Goal: Task Accomplishment & Management: Complete application form

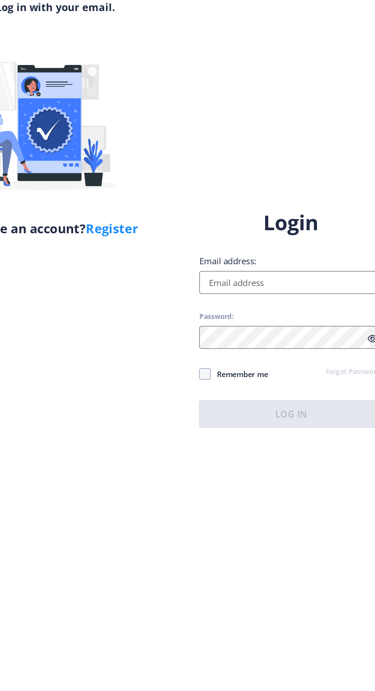
scroll to position [1, 0]
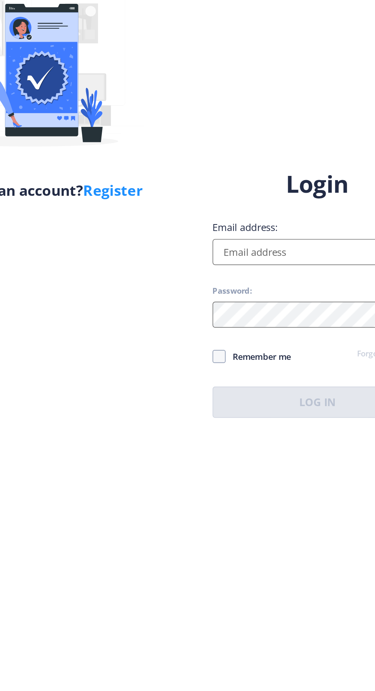
click at [255, 323] on input "Email address:" at bounding box center [271, 314] width 123 height 15
type input "msnaiknaware@gmail.com"
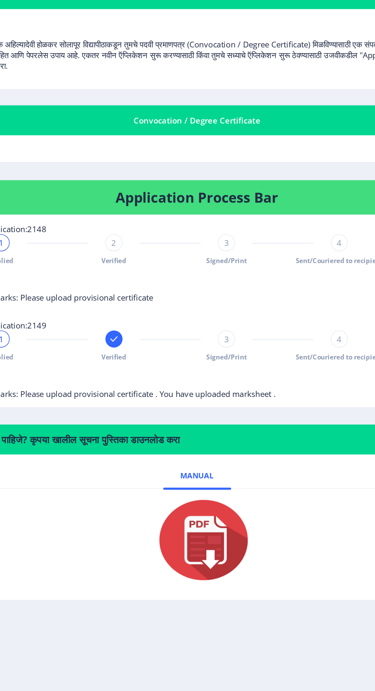
scroll to position [1, 0]
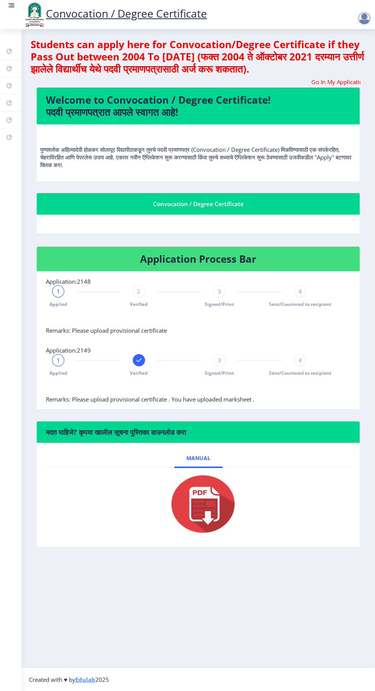
click at [15, 5] on rect at bounding box center [12, 6] width 8 height 8
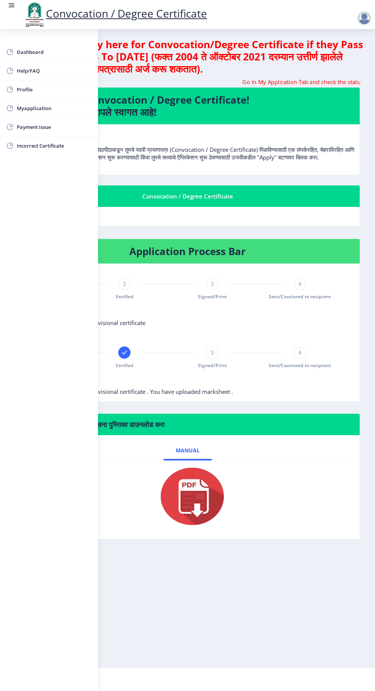
click at [45, 108] on span "Myapplication" at bounding box center [54, 108] width 75 height 9
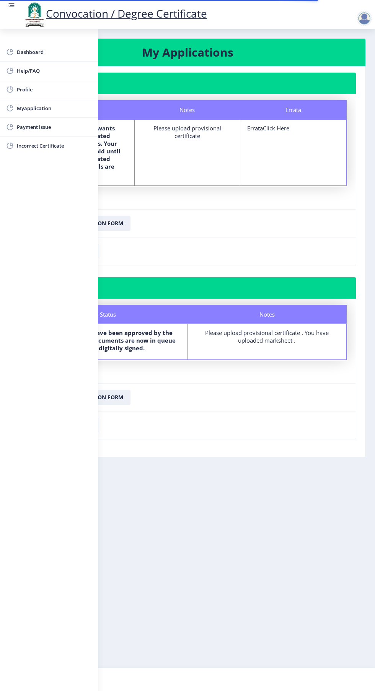
click at [280, 128] on u "Click Here" at bounding box center [276, 128] width 26 height 8
select select
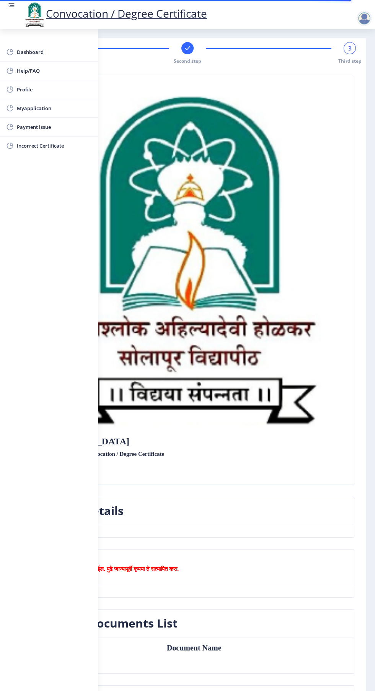
click at [11, 5] on rect at bounding box center [12, 5] width 5 height 1
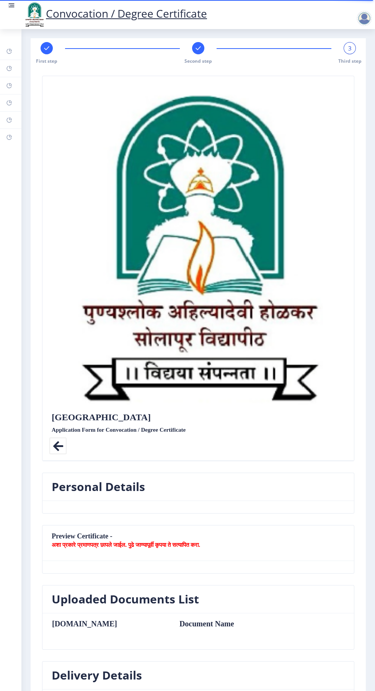
click at [201, 47] on rect at bounding box center [198, 48] width 8 height 8
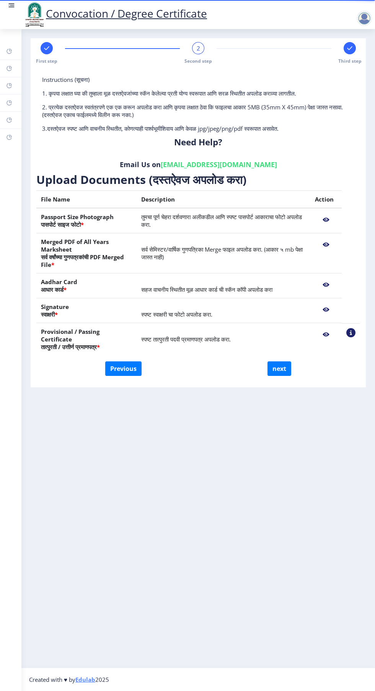
click at [351, 336] on nb-action at bounding box center [350, 332] width 9 height 9
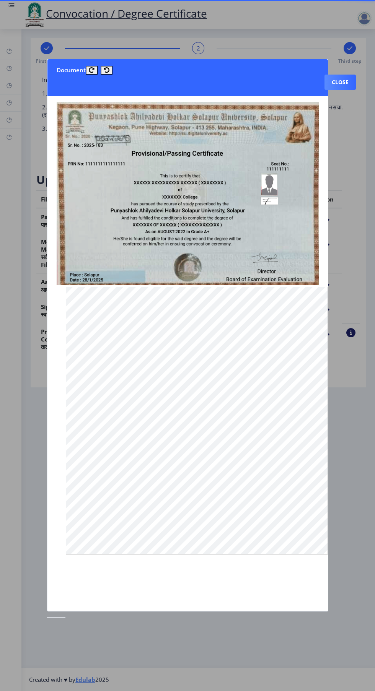
click at [277, 59] on nb-card-header "Document Close" at bounding box center [187, 77] width 280 height 37
click at [344, 75] on button "Close" at bounding box center [339, 82] width 31 height 15
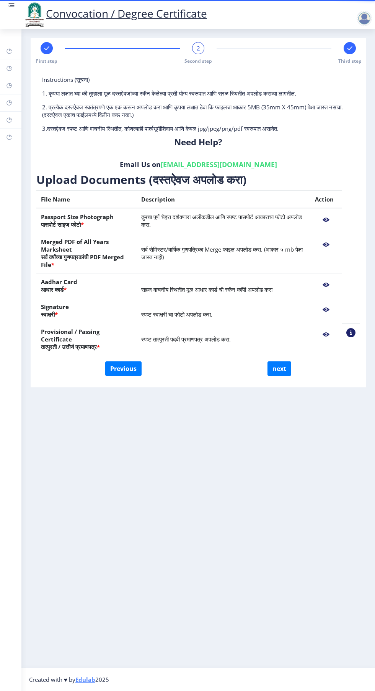
click at [221, 335] on span "स्पष्ट तात्पुरती पदवी प्रमाणपत्र अपलोड करा." at bounding box center [185, 339] width 89 height 8
click at [325, 334] on nb-action at bounding box center [326, 335] width 22 height 14
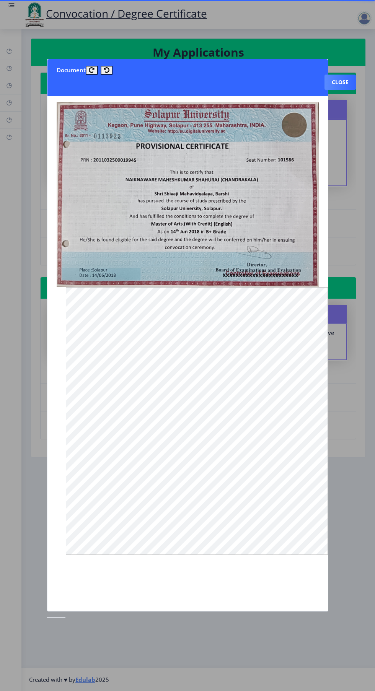
click at [345, 75] on button "Close" at bounding box center [339, 82] width 31 height 15
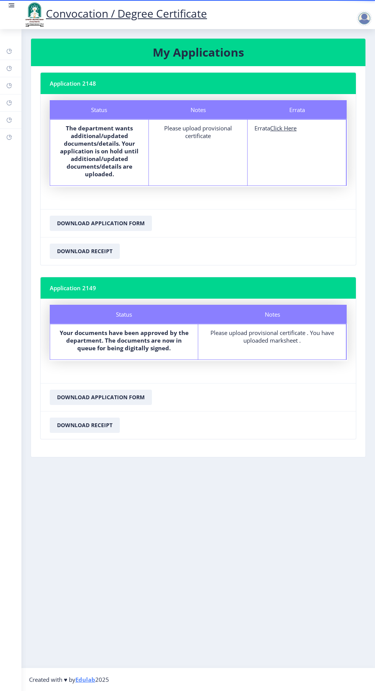
click at [286, 127] on u "Click Here" at bounding box center [283, 128] width 26 height 8
select select
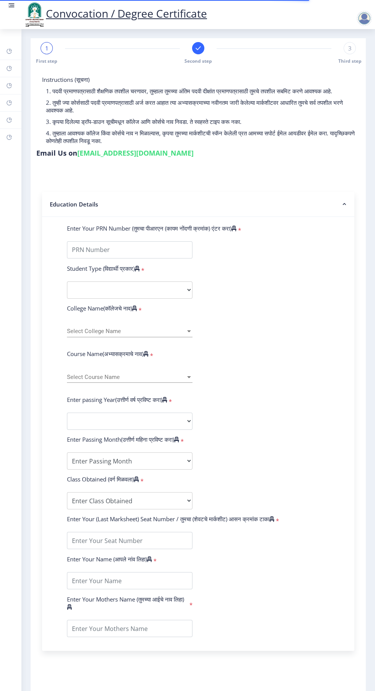
type input "[PERSON_NAME] [PERSON_NAME]"
type input "[PERSON_NAME]"
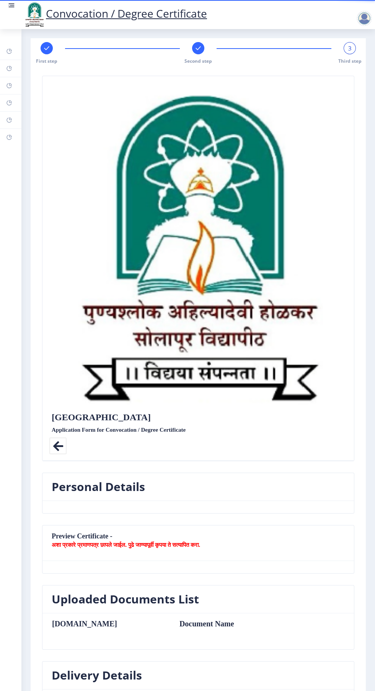
click at [195, 48] on icon at bounding box center [197, 48] width 5 height 4
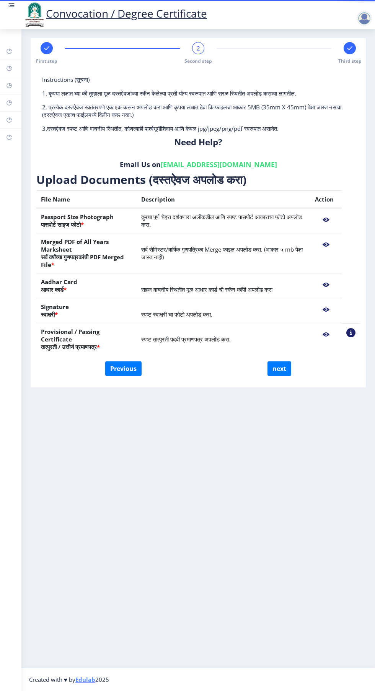
click at [317, 332] on nb-action at bounding box center [326, 335] width 22 height 14
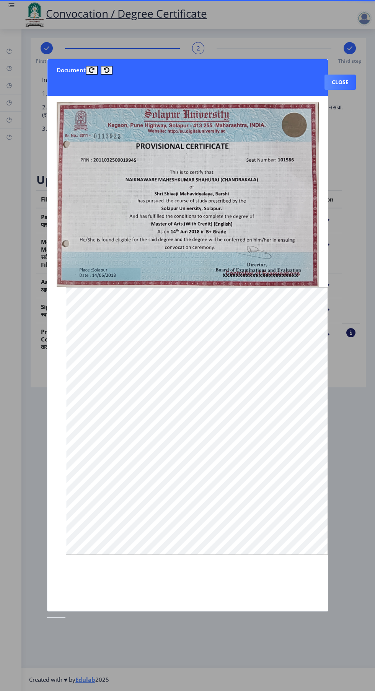
click at [335, 46] on div at bounding box center [187, 345] width 375 height 691
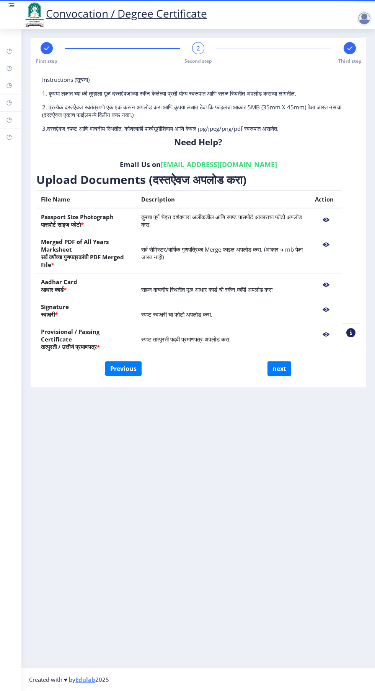
click at [14, 20] on link at bounding box center [12, 15] width 8 height 26
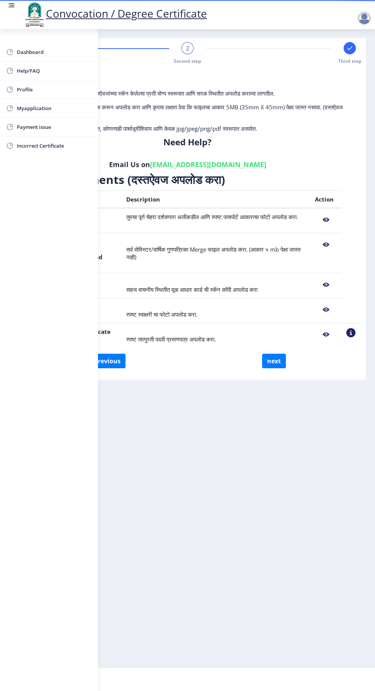
click at [45, 108] on span "Myapplication" at bounding box center [54, 108] width 75 height 9
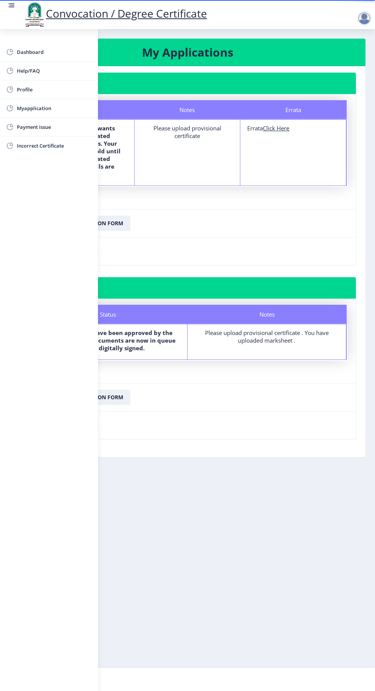
click at [287, 124] on u "Click Here" at bounding box center [276, 128] width 26 height 8
select select
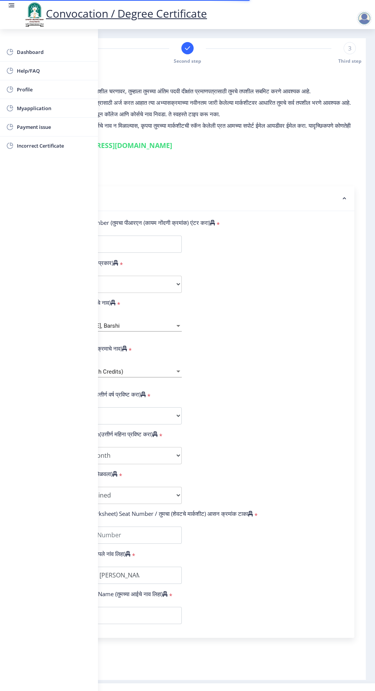
type input "2011032500019945"
select select "Regular"
select select "2016"
select select "March"
select select "FIRST CLASS"
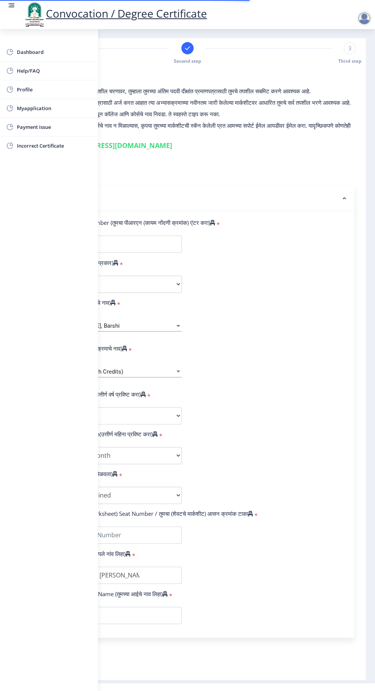
type input "186176"
type input "[PERSON_NAME] [PERSON_NAME] [PERSON_NAME]"
type input "[PERSON_NAME]"
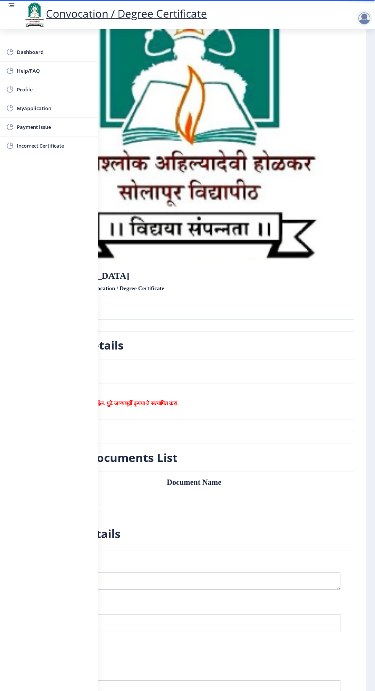
scroll to position [166, 0]
click at [12, 8] on rect at bounding box center [12, 6] width 8 height 8
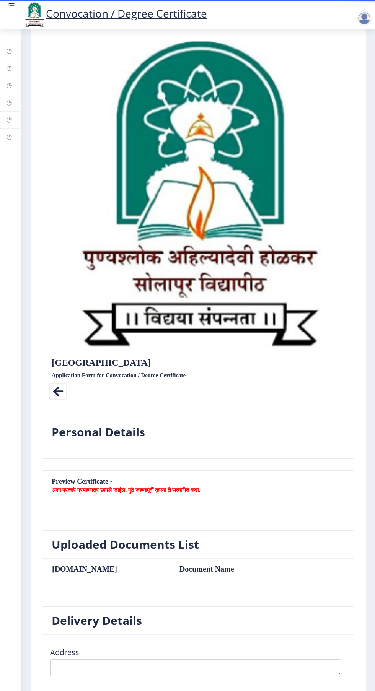
scroll to position [0, 0]
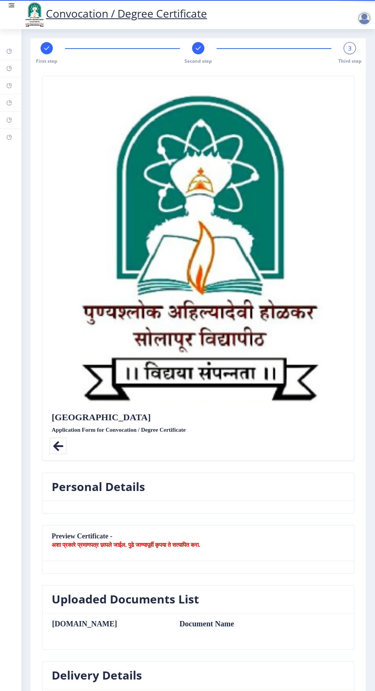
click at [197, 47] on rect at bounding box center [198, 48] width 8 height 8
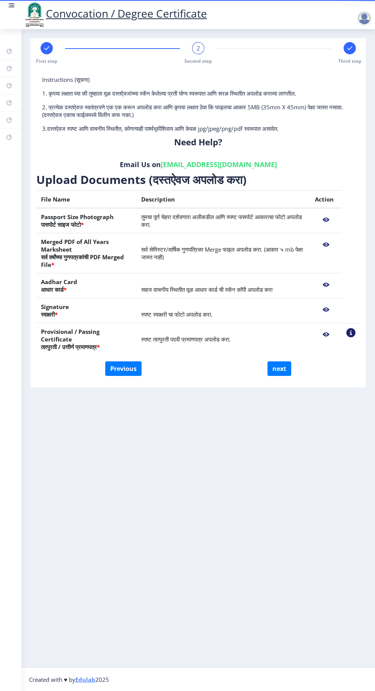
click at [11, 5] on rect at bounding box center [12, 5] width 5 height 1
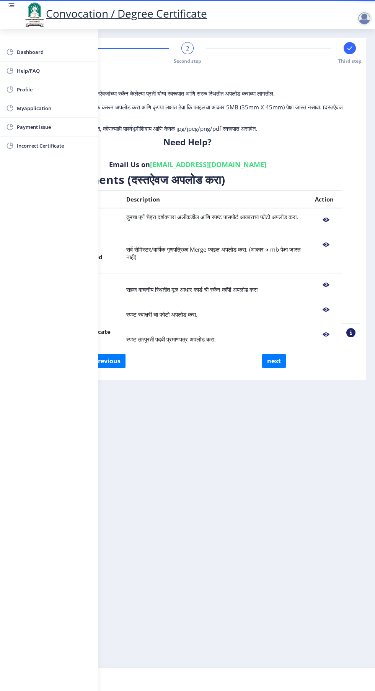
click at [45, 108] on span "Myapplication" at bounding box center [54, 108] width 75 height 9
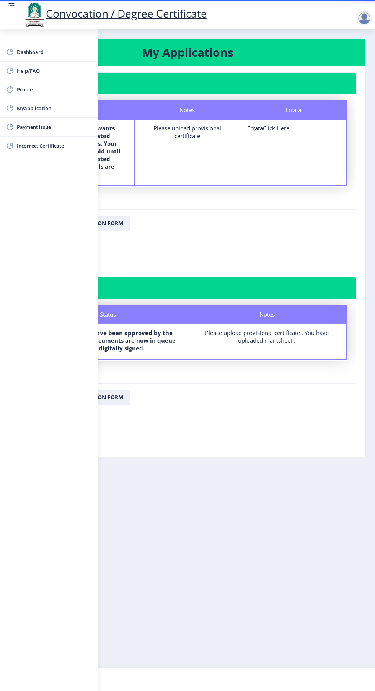
click at [278, 334] on div "Please upload provisional certificate . You have uploaded marksheet ." at bounding box center [266, 336] width 145 height 15
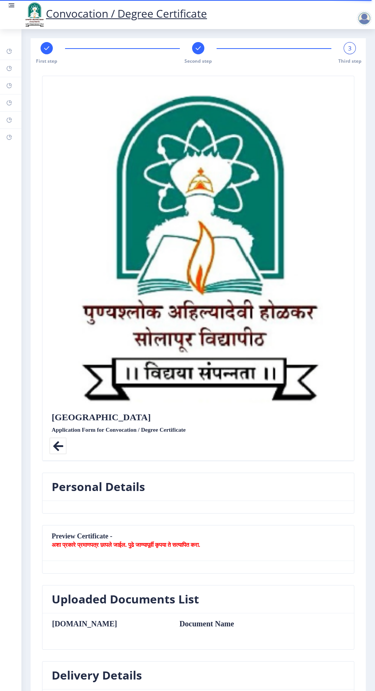
click at [197, 48] on rect at bounding box center [198, 48] width 8 height 8
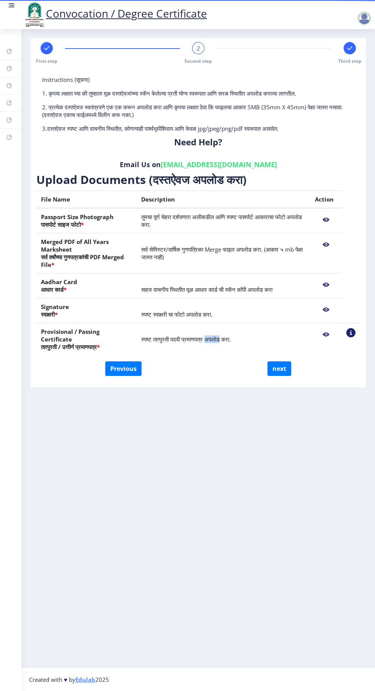
click at [243, 398] on nb-layout-column "First step 2 Second step Third step Instructions (सूचना) 1. कृपया लक्षात घ्या क…" at bounding box center [197, 348] width 353 height 639
click at [12, 13] on link at bounding box center [12, 15] width 8 height 26
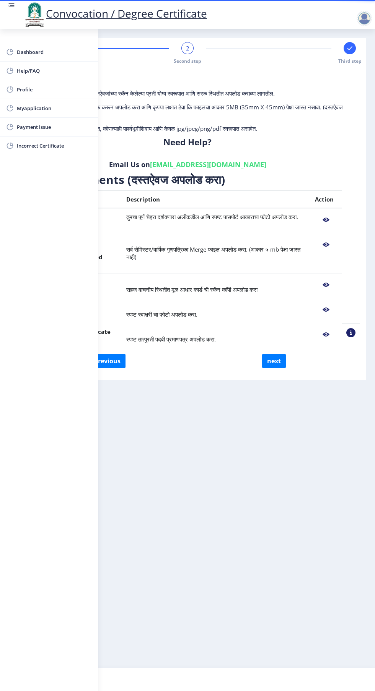
click at [42, 52] on span "Dashboard" at bounding box center [54, 51] width 75 height 9
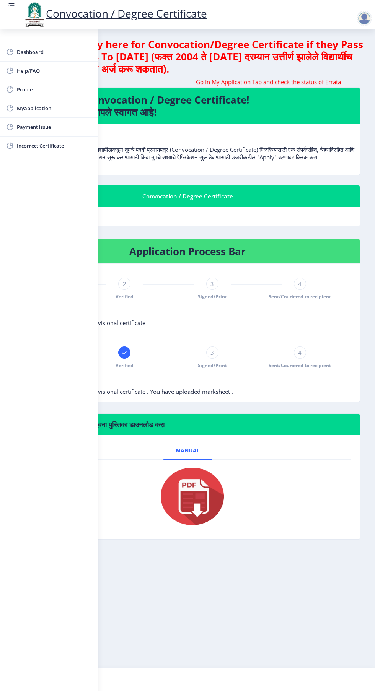
click at [11, 4] on rect at bounding box center [12, 3] width 6 height 1
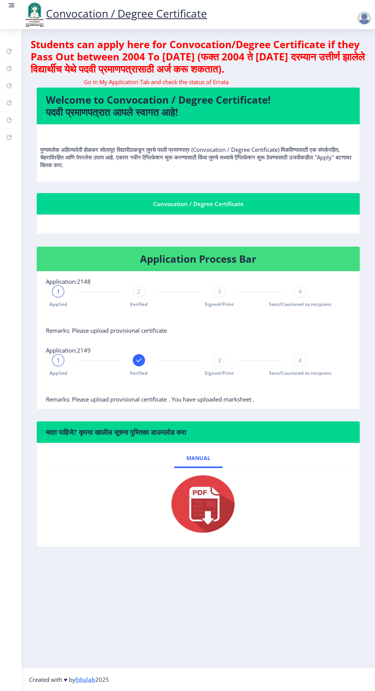
click at [215, 291] on div "3" at bounding box center [219, 291] width 12 height 12
click at [219, 291] on span "3" at bounding box center [219, 292] width 3 height 8
click at [141, 297] on div "2" at bounding box center [139, 291] width 12 height 12
click at [219, 291] on span "3" at bounding box center [219, 292] width 3 height 8
click at [221, 287] on div "3" at bounding box center [219, 291] width 12 height 12
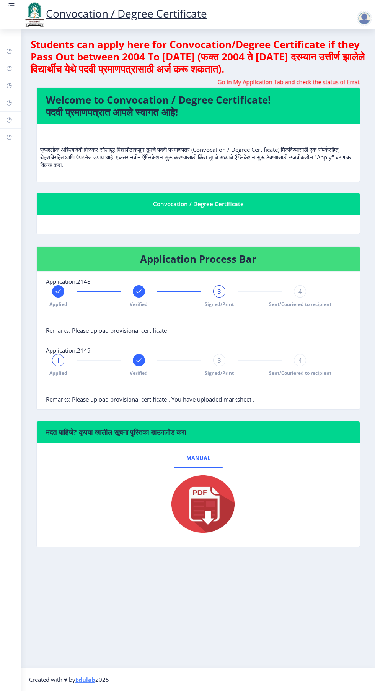
click at [219, 291] on span "3" at bounding box center [219, 292] width 3 height 8
click at [220, 304] on span "Signed/Print" at bounding box center [219, 304] width 29 height 7
click at [222, 359] on div "3" at bounding box center [219, 360] width 12 height 12
click at [223, 361] on div "3" at bounding box center [219, 360] width 12 height 12
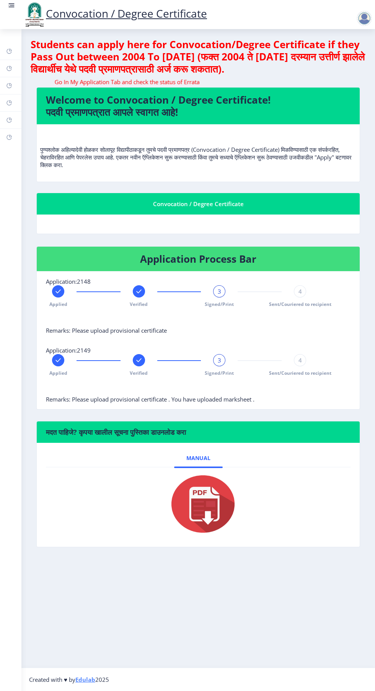
click at [219, 291] on span "3" at bounding box center [219, 292] width 3 height 8
click at [11, 5] on rect at bounding box center [12, 5] width 5 height 1
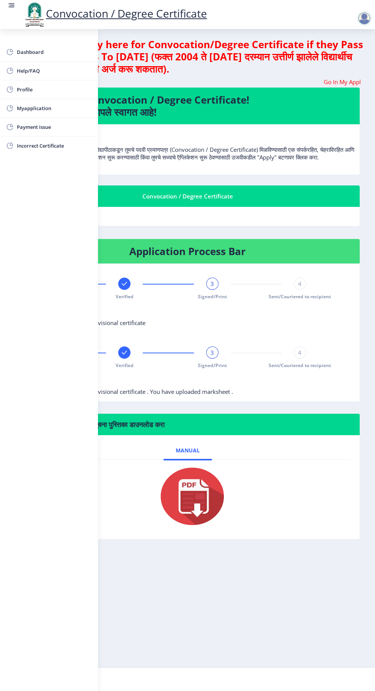
click at [42, 106] on span "Myapplication" at bounding box center [54, 108] width 75 height 9
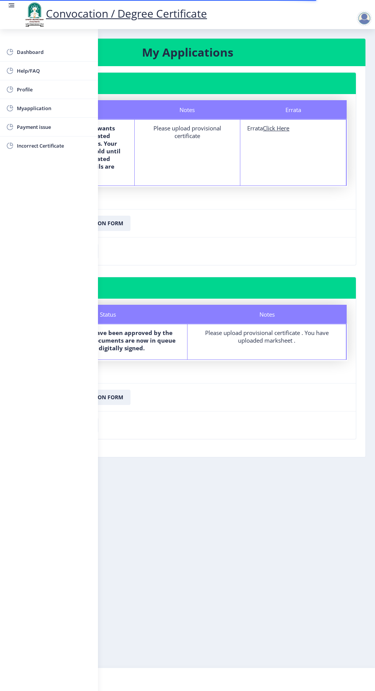
click at [284, 128] on u "Click Here" at bounding box center [276, 128] width 26 height 8
select select
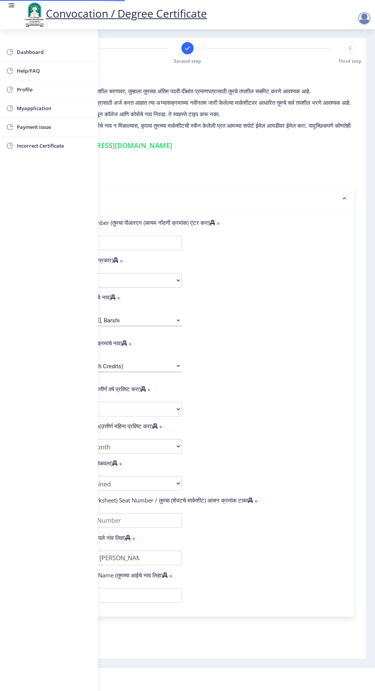
type input "2011032500019945"
select select "Regular"
select select "2016"
select select "March"
select select "FIRST CLASS"
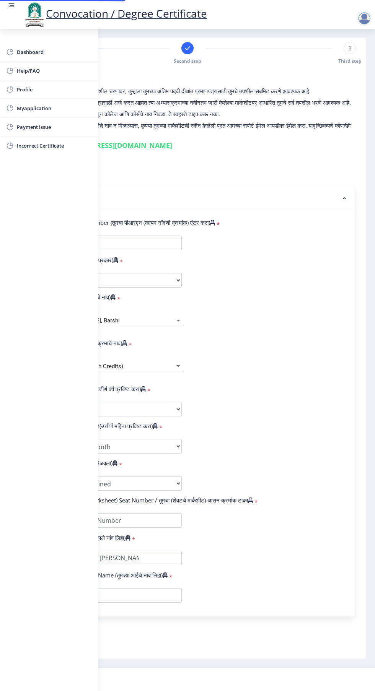
type input "186176"
type input "[PERSON_NAME] [PERSON_NAME] [PERSON_NAME]"
type input "[PERSON_NAME]"
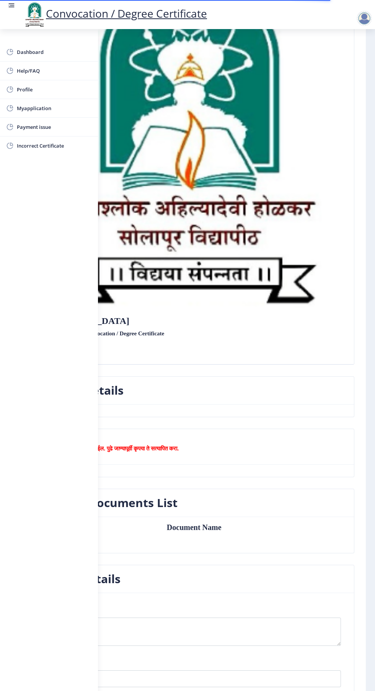
scroll to position [130, 0]
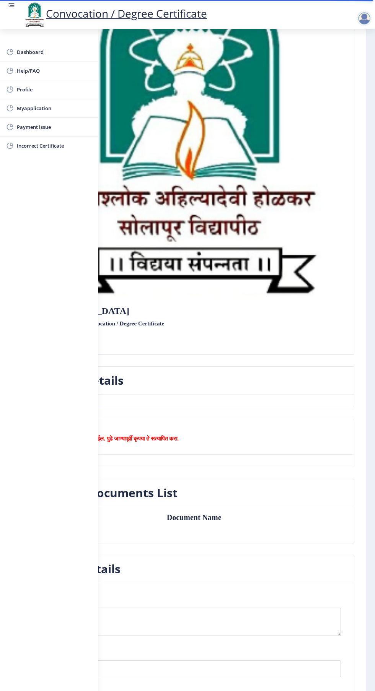
click at [14, 3] on rect at bounding box center [12, 6] width 8 height 8
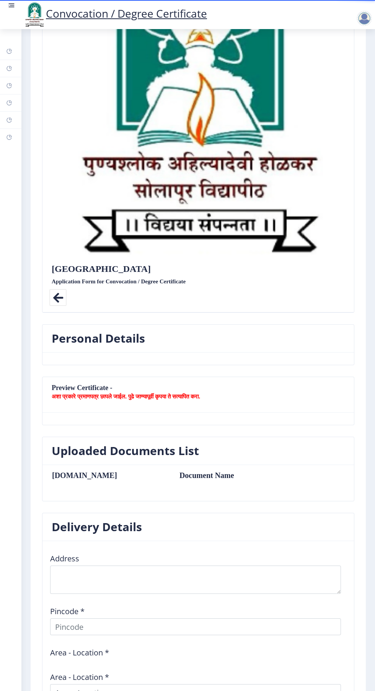
scroll to position [0, 0]
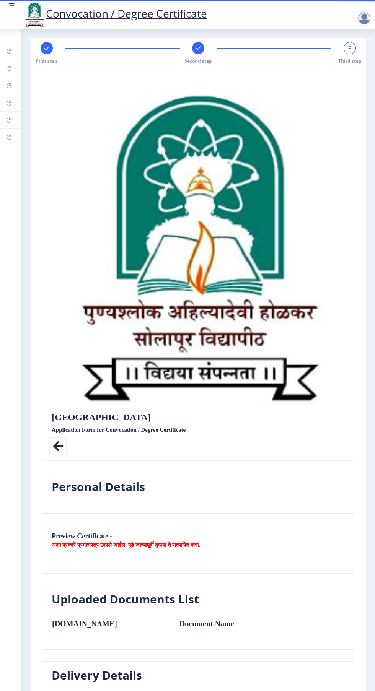
click at [197, 48] on rect at bounding box center [198, 48] width 8 height 8
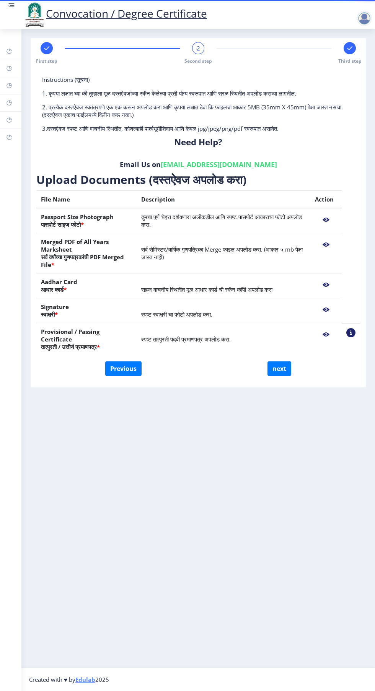
click at [333, 192] on th "Action" at bounding box center [325, 200] width 31 height 18
click at [335, 192] on th "Action" at bounding box center [325, 200] width 31 height 18
click at [336, 190] on div "Upload Documents (दस्तऐवज अपलोड करा) File Name Description Action Passport Size…" at bounding box center [197, 266] width 323 height 189
click at [282, 361] on button "next" at bounding box center [279, 368] width 24 height 15
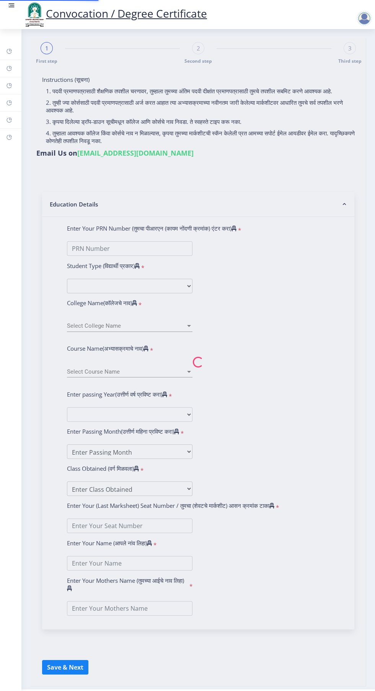
select select
type input "[PERSON_NAME] [PERSON_NAME]"
type input "[PERSON_NAME]"
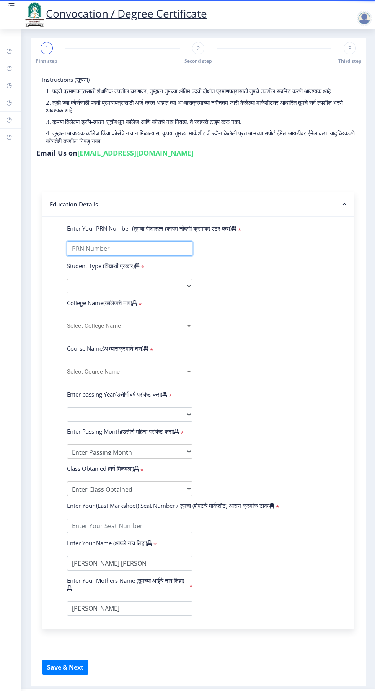
click at [144, 248] on input "Enter Your PRN Number (तुमचा पीआरएन (कायम नोंदणी क्रमांक) एंटर करा)" at bounding box center [129, 248] width 125 height 15
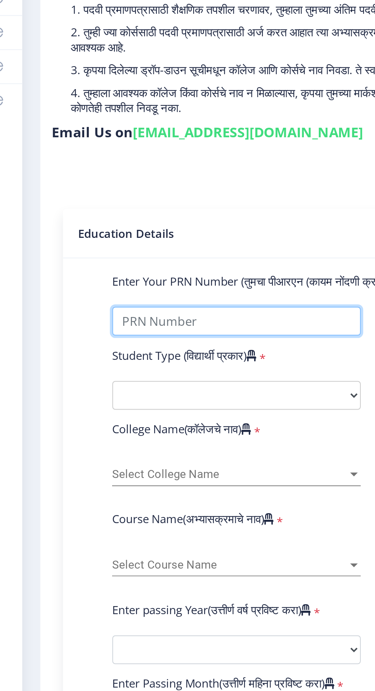
type input "2011032500019945"
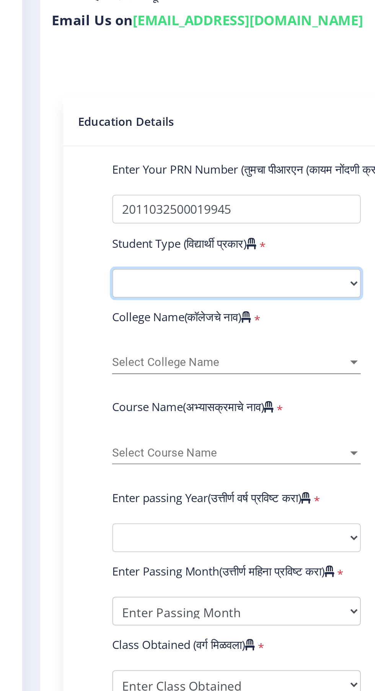
click at [142, 287] on select "Select Student Type Regular External" at bounding box center [129, 286] width 125 height 15
select select "Regular"
click at [67, 279] on select "Select Student Type Regular External" at bounding box center [129, 286] width 125 height 15
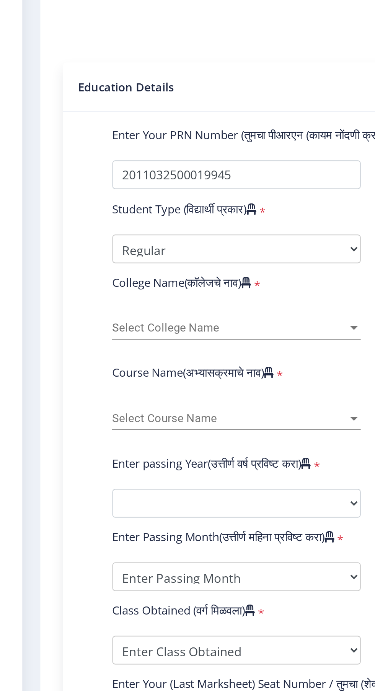
click at [188, 327] on div at bounding box center [189, 326] width 4 height 2
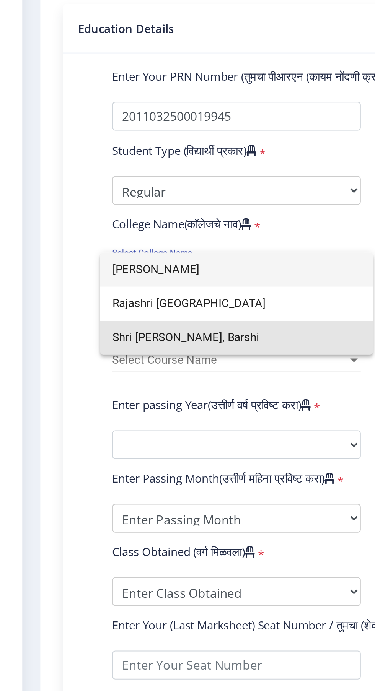
type input "Shri Sh"
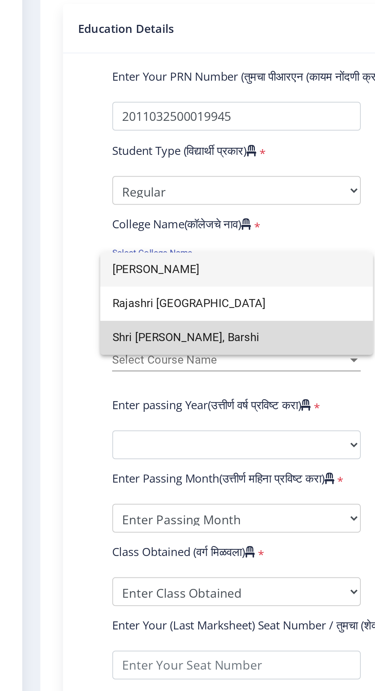
click at [137, 359] on span "Shri [PERSON_NAME], Barshi" at bounding box center [129, 360] width 125 height 17
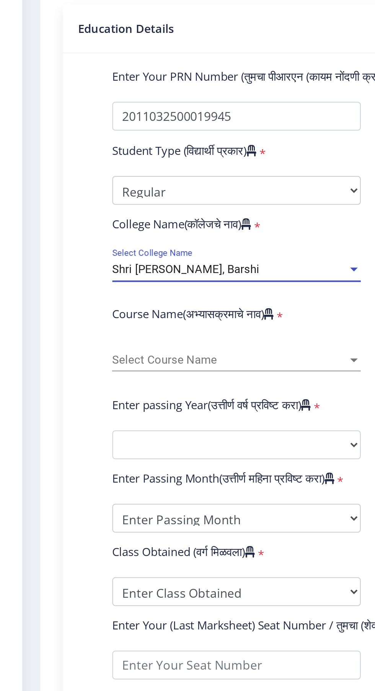
click at [189, 372] on div at bounding box center [189, 372] width 4 height 2
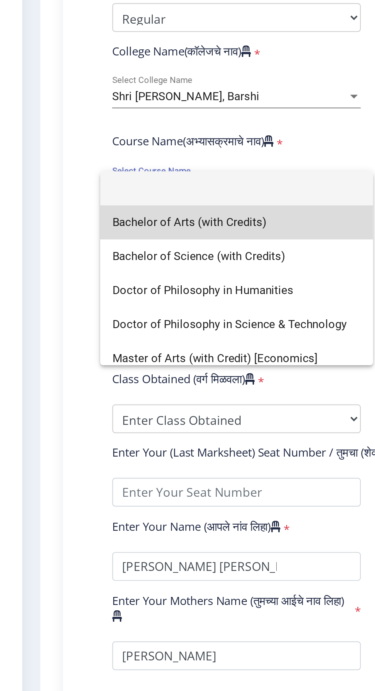
click at [140, 390] on span "Bachelor of Arts (with Credits)" at bounding box center [129, 389] width 125 height 17
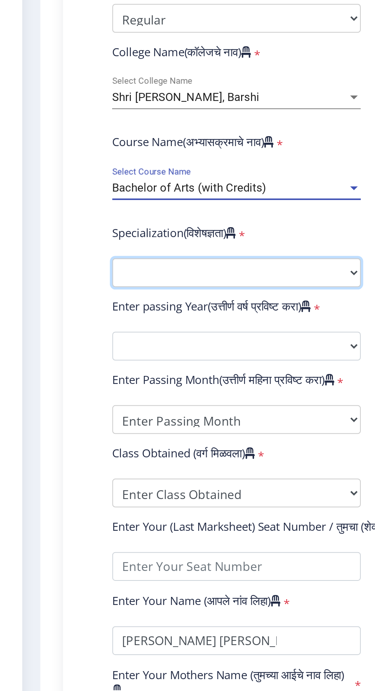
click at [185, 410] on select "Specialization English Geography Hindi Marathi Music Sanskrit Urdu Ancient Indi…" at bounding box center [129, 414] width 125 height 15
select select "English"
click at [67, 407] on select "Specialization English Geography Hindi Marathi Music Sanskrit Urdu Ancient Indi…" at bounding box center [129, 414] width 125 height 15
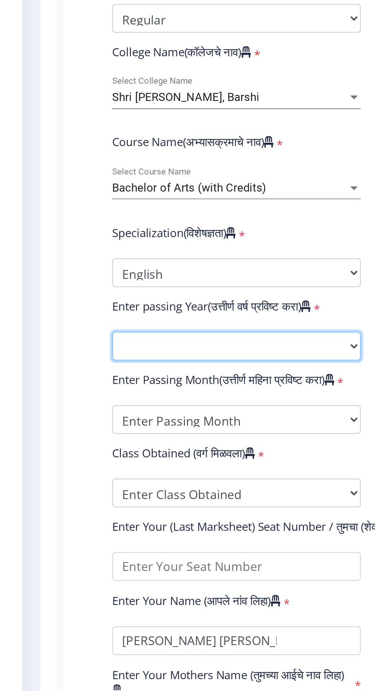
click at [188, 448] on select "2025 2024 2023 2022 2021 2020 2019 2018 2017 2016 2015 2014 2013 2012 2011 2010…" at bounding box center [129, 451] width 125 height 15
select select "2016"
click at [67, 444] on select "2025 2024 2023 2022 2021 2020 2019 2018 2017 2016 2015 2014 2013 2012 2011 2010…" at bounding box center [129, 451] width 125 height 15
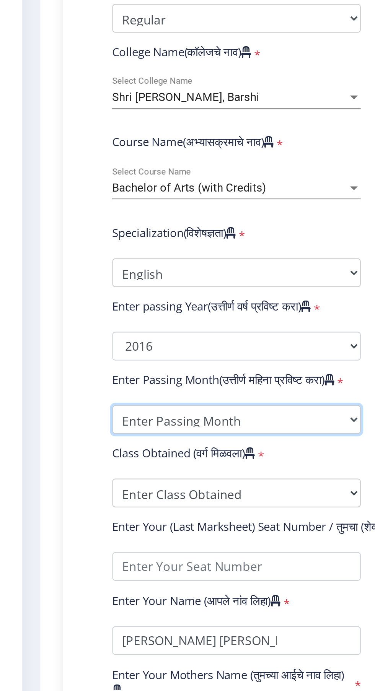
click at [185, 488] on select "Enter Passing Month March April May October November December" at bounding box center [129, 488] width 125 height 15
select select "March"
click at [67, 481] on select "Enter Passing Month March April May October November December" at bounding box center [129, 488] width 125 height 15
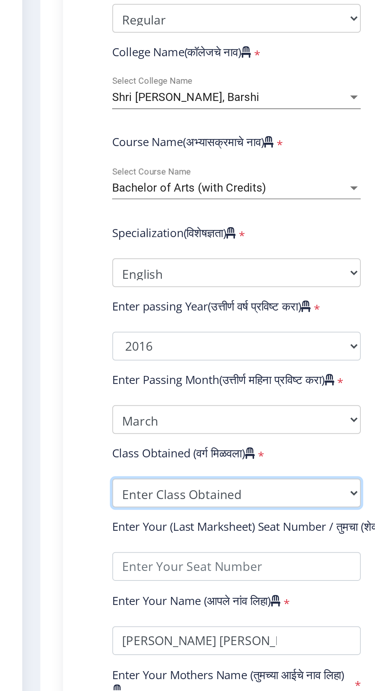
click at [150, 525] on select "Enter Class Obtained FIRST CLASS WITH DISTINCTION FIRST CLASS HIGHER SECOND CLA…" at bounding box center [129, 526] width 125 height 15
select select "FIRST CLASS"
click at [67, 519] on select "Enter Class Obtained FIRST CLASS WITH DISTINCTION FIRST CLASS HIGHER SECOND CLA…" at bounding box center [129, 526] width 125 height 15
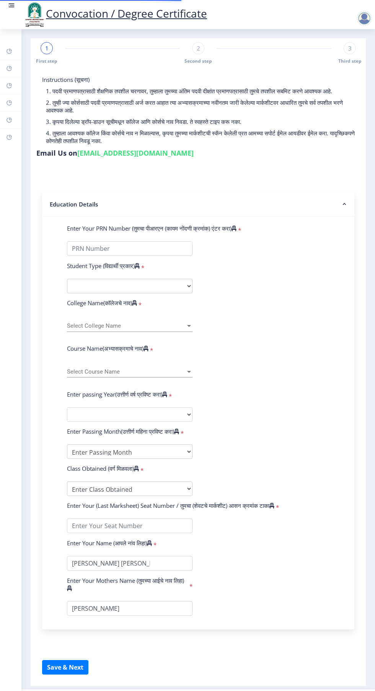
select select
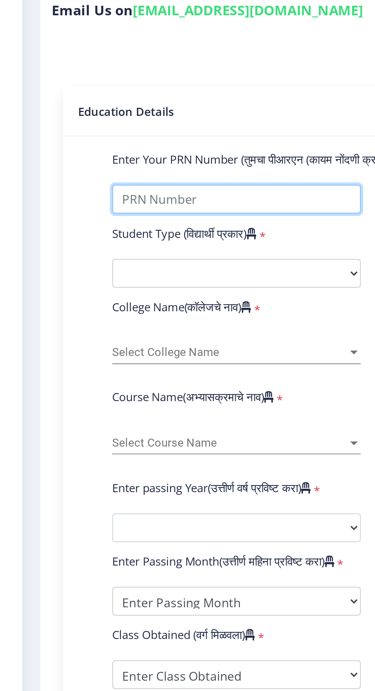
click at [140, 245] on input "Enter Your PRN Number (तुमचा पीआरएन (कायम नोंदणी क्रमांक) एंटर करा)" at bounding box center [129, 248] width 125 height 15
type input "2011032500019945"
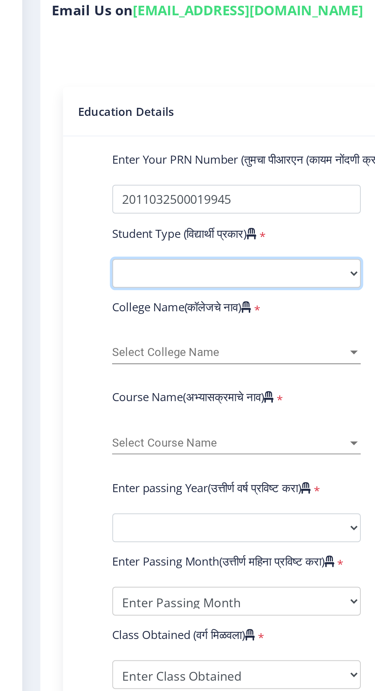
click at [137, 282] on select "Select Student Type Regular External" at bounding box center [129, 286] width 125 height 15
select select "Regular"
click at [67, 279] on select "Select Student Type Regular External" at bounding box center [129, 286] width 125 height 15
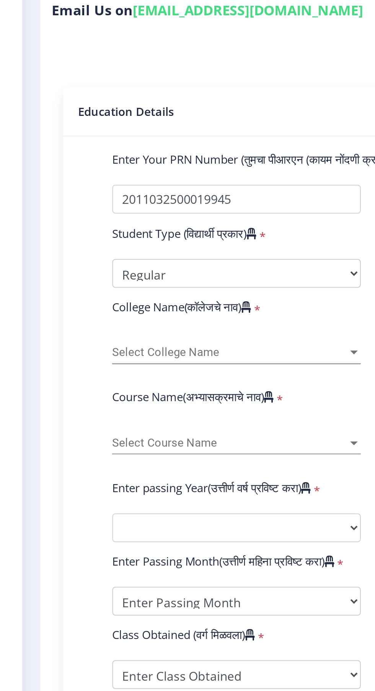
click at [189, 326] on div at bounding box center [189, 326] width 4 height 2
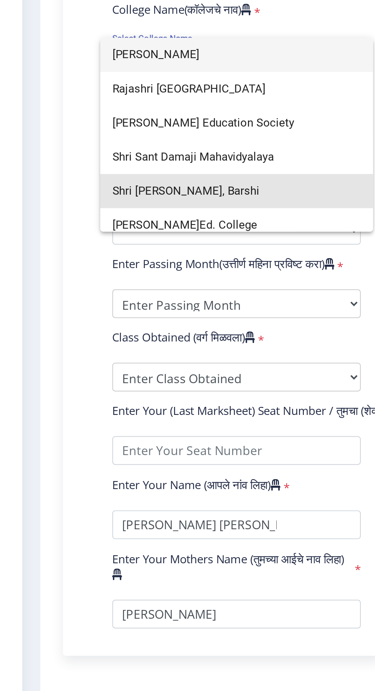
type input "[PERSON_NAME]"
click at [160, 392] on span "Shri [PERSON_NAME], Barshi" at bounding box center [129, 394] width 125 height 17
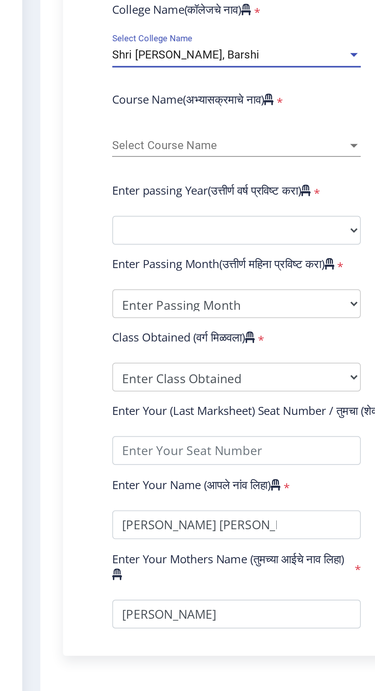
click at [189, 371] on div at bounding box center [188, 372] width 7 height 7
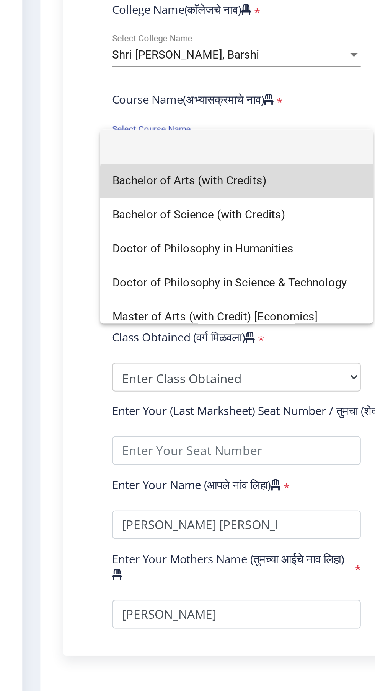
click at [150, 391] on span "Bachelor of Arts (with Credits)" at bounding box center [129, 389] width 125 height 17
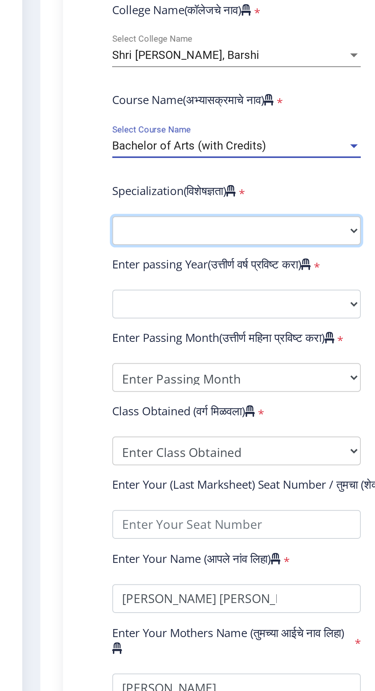
click at [185, 413] on select "Specialization English Geography Hindi Marathi Music Sanskrit Urdu Ancient Indi…" at bounding box center [129, 414] width 125 height 15
select select "English"
click at [67, 407] on select "Specialization English Geography Hindi Marathi Music Sanskrit Urdu Ancient Indi…" at bounding box center [129, 414] width 125 height 15
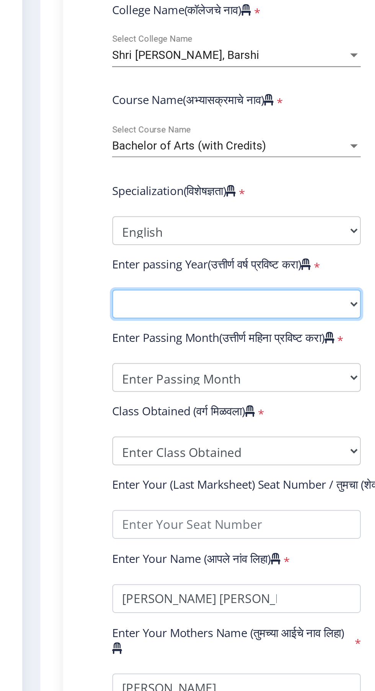
click at [186, 451] on select "2025 2024 2023 2022 2021 2020 2019 2018 2017 2016 2015 2014 2013 2012 2011 2010…" at bounding box center [129, 451] width 125 height 15
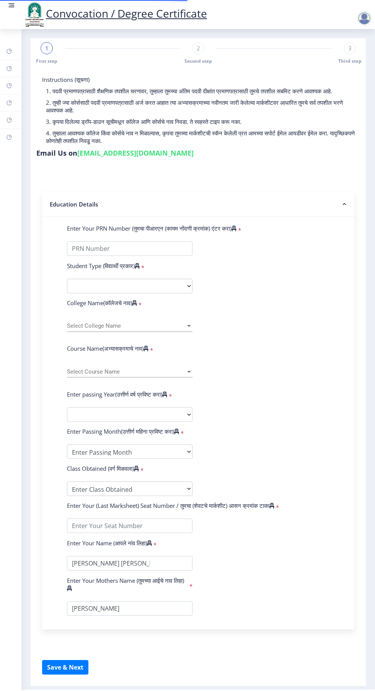
select select
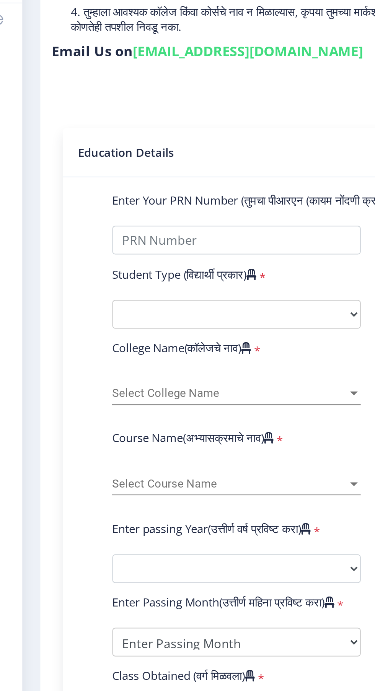
scroll to position [29, 0]
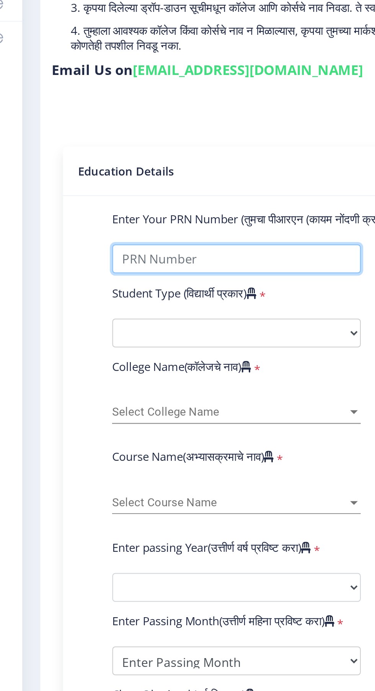
click at [120, 241] on input "Enter Your PRN Number (तुमचा पीआरएन (कायम नोंदणी क्रमांक) एंटर करा)" at bounding box center [129, 248] width 125 height 15
type input "2011032500019945"
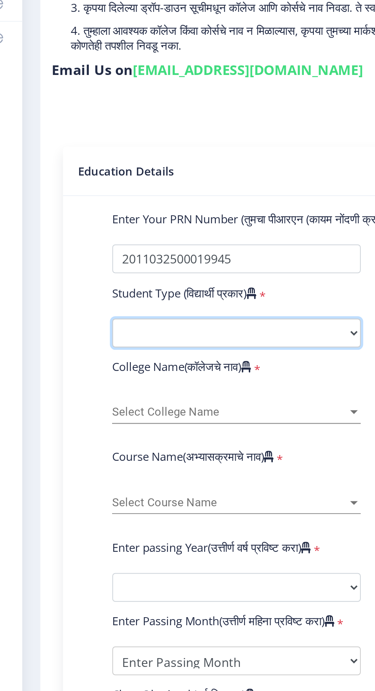
click at [189, 279] on select "Select Student Type Regular External" at bounding box center [129, 286] width 125 height 15
select select "Regular"
click at [67, 279] on select "Select Student Type Regular External" at bounding box center [129, 286] width 125 height 15
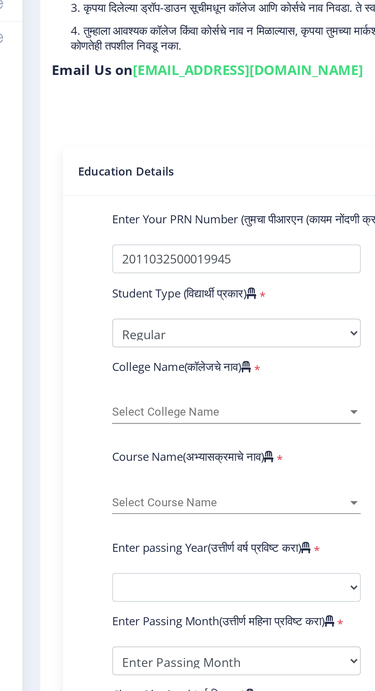
click at [189, 325] on div at bounding box center [189, 326] width 4 height 2
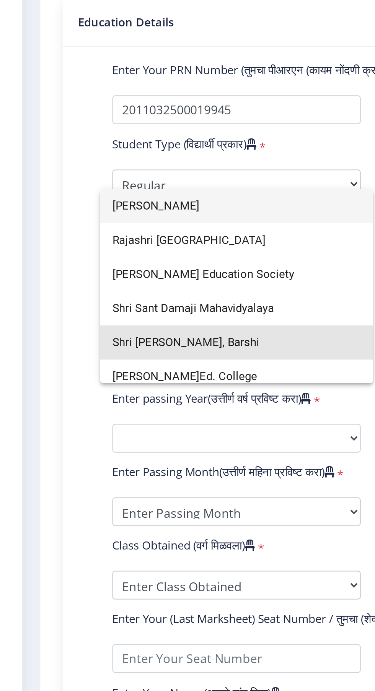
type input "[PERSON_NAME]"
click at [145, 366] on span "Shri [PERSON_NAME], Barshi" at bounding box center [129, 366] width 125 height 17
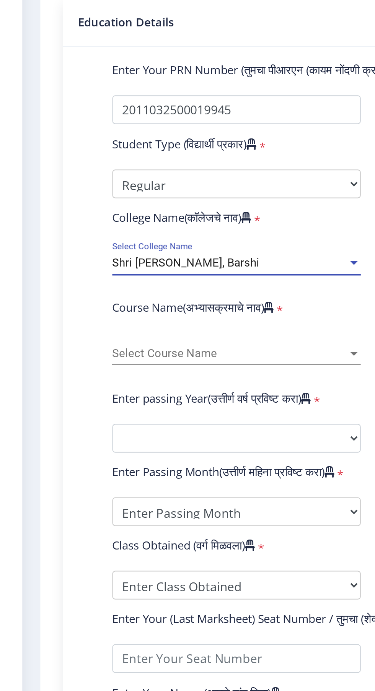
click at [189, 371] on div at bounding box center [189, 372] width 4 height 2
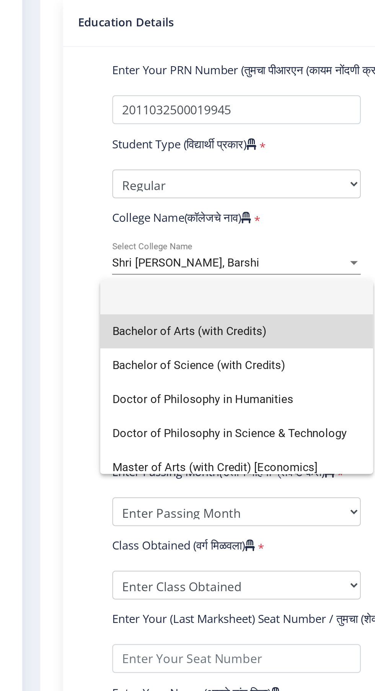
click at [140, 358] on span "Bachelor of Arts (with Credits)" at bounding box center [129, 360] width 125 height 17
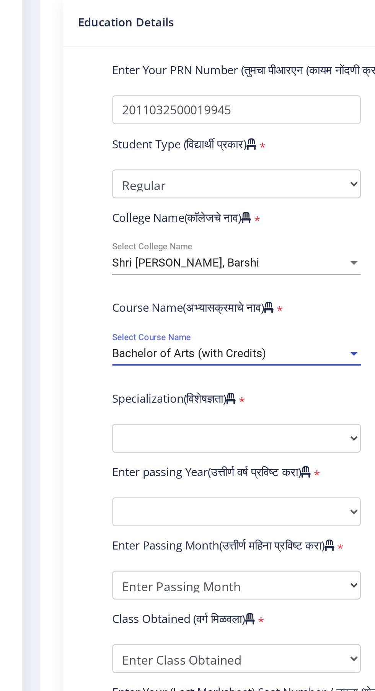
scroll to position [28, 0]
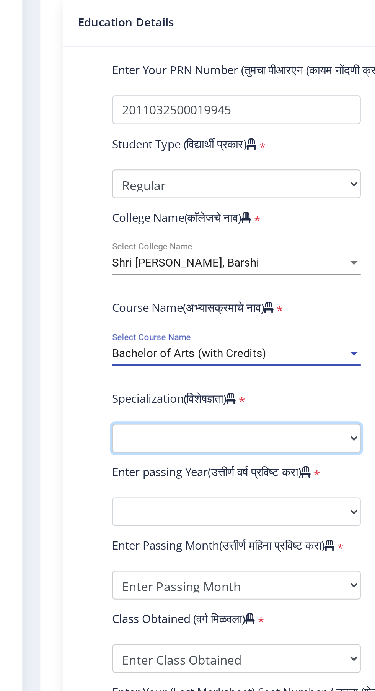
click at [186, 407] on select "Specialization English Geography Hindi Marathi Music Sanskrit Urdu Ancient Indi…" at bounding box center [129, 414] width 125 height 15
select select "English"
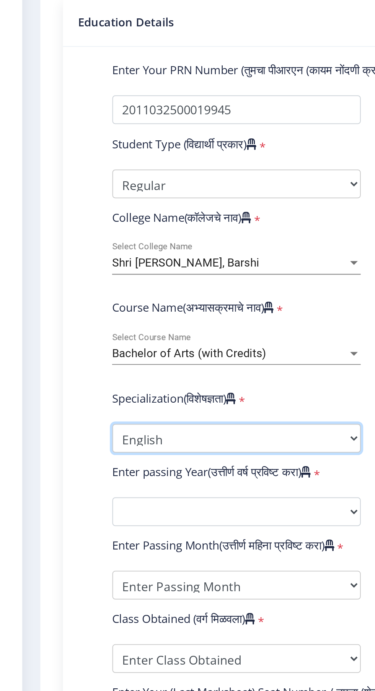
click at [67, 407] on select "Specialization English Geography Hindi Marathi Music Sanskrit Urdu Ancient Indi…" at bounding box center [129, 414] width 125 height 15
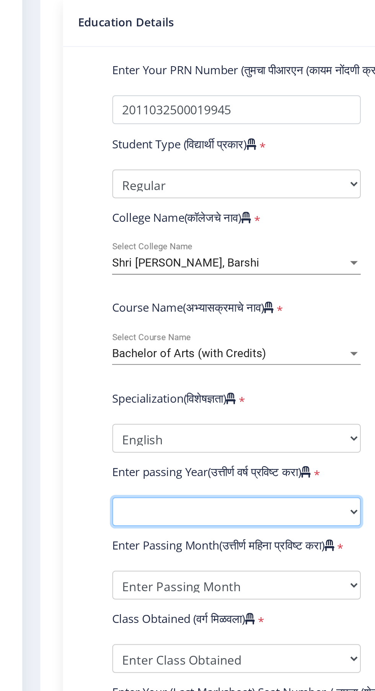
click at [188, 444] on select "2025 2024 2023 2022 2021 2020 2019 2018 2017 2016 2015 2014 2013 2012 2011 2010…" at bounding box center [129, 451] width 125 height 15
select select "2016"
click at [67, 444] on select "2025 2024 2023 2022 2021 2020 2019 2018 2017 2016 2015 2014 2013 2012 2011 2010…" at bounding box center [129, 451] width 125 height 15
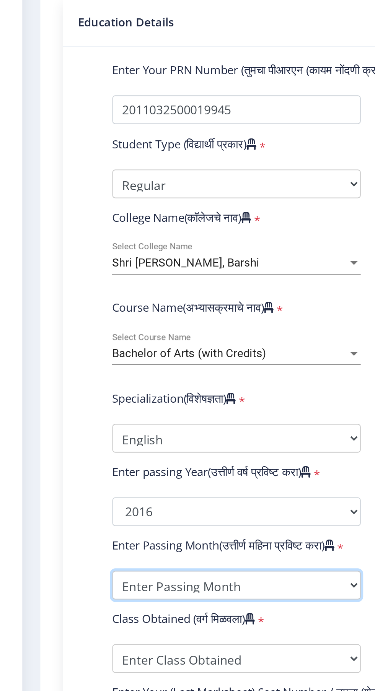
click at [185, 481] on select "Enter Passing Month March April May October November December" at bounding box center [129, 488] width 125 height 15
select select "March"
click at [67, 481] on select "Enter Passing Month March April May October November December" at bounding box center [129, 488] width 125 height 15
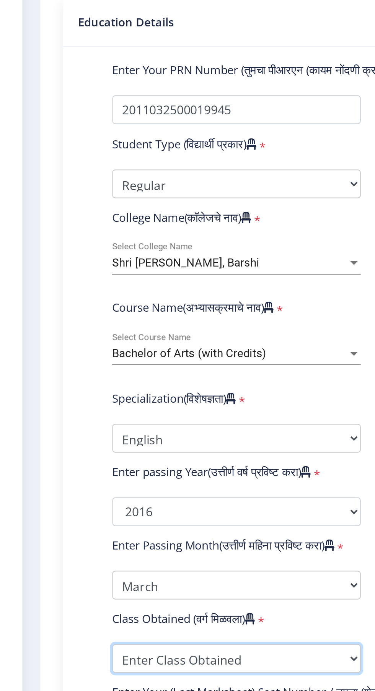
click at [184, 519] on select "Enter Class Obtained FIRST CLASS WITH DISTINCTION FIRST CLASS HIGHER SECOND CLA…" at bounding box center [129, 526] width 125 height 15
select select "FIRST CLASS"
click at [67, 519] on select "Enter Class Obtained FIRST CLASS WITH DISTINCTION FIRST CLASS HIGHER SECOND CLA…" at bounding box center [129, 526] width 125 height 15
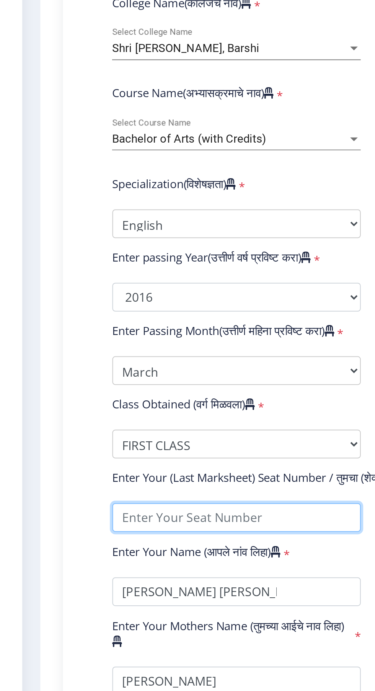
click at [143, 561] on input "textarea" at bounding box center [129, 563] width 125 height 15
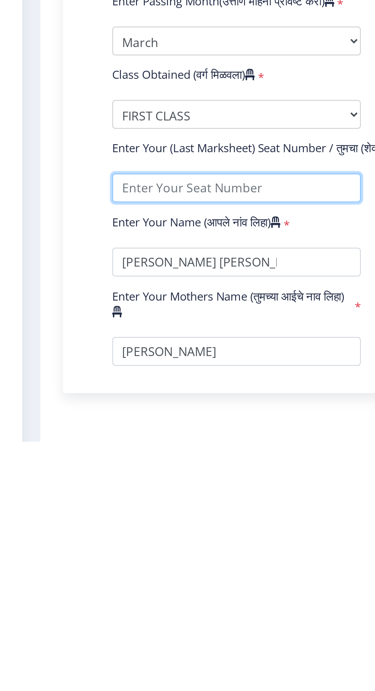
type input "186176"
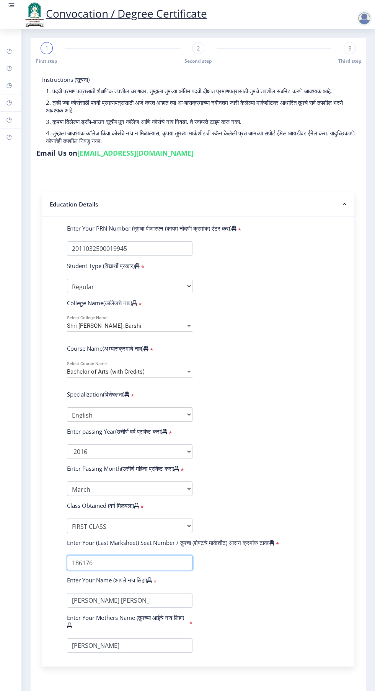
click at [162, 559] on input "textarea" at bounding box center [129, 563] width 125 height 15
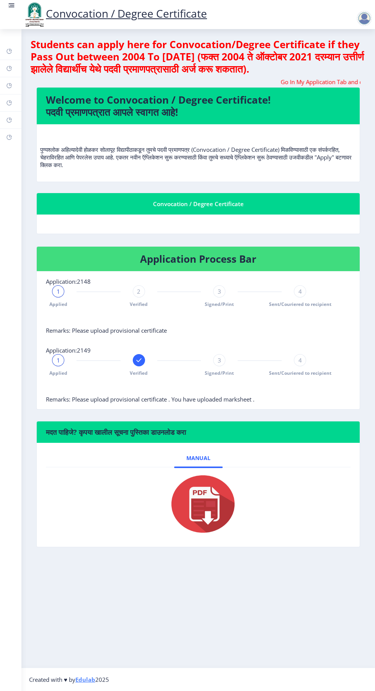
click at [314, 373] on span "Sent/Couriered to recipient" at bounding box center [300, 373] width 62 height 7
click at [15, 7] on rect at bounding box center [12, 6] width 8 height 8
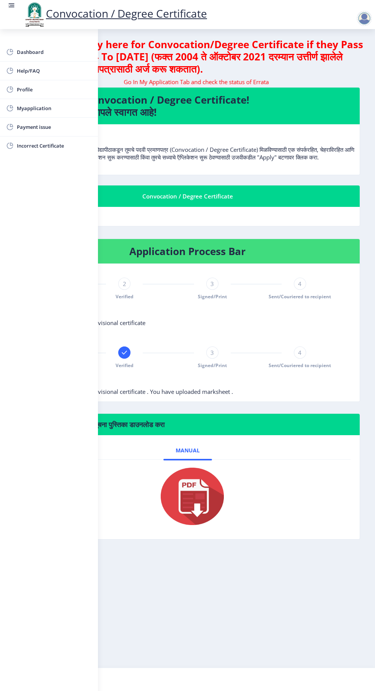
click at [48, 110] on span "Myapplication" at bounding box center [54, 108] width 75 height 9
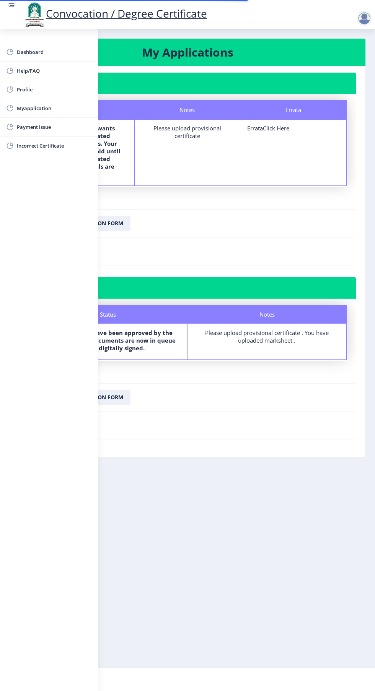
click at [282, 128] on u "Click Here" at bounding box center [276, 128] width 26 height 8
select select
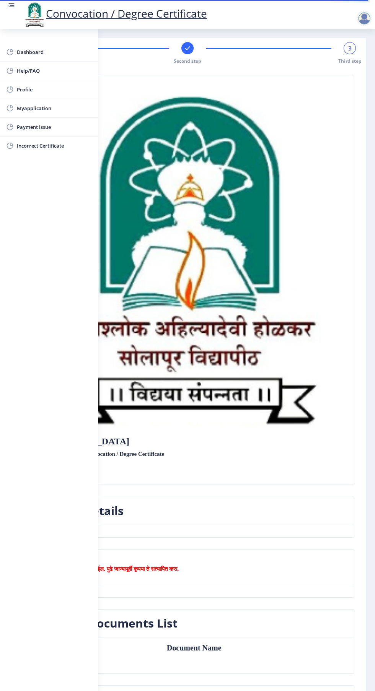
click at [12, 5] on rect at bounding box center [12, 5] width 5 height 1
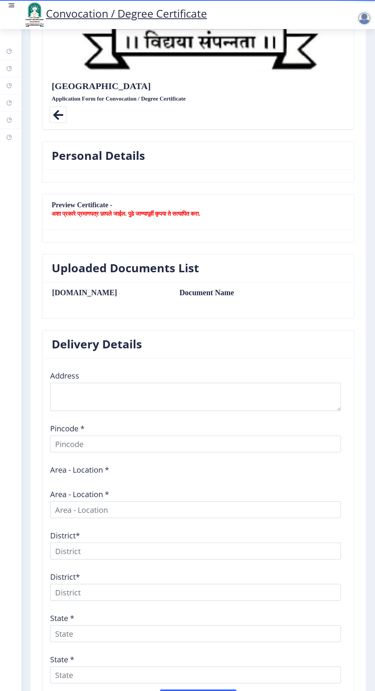
scroll to position [332, 0]
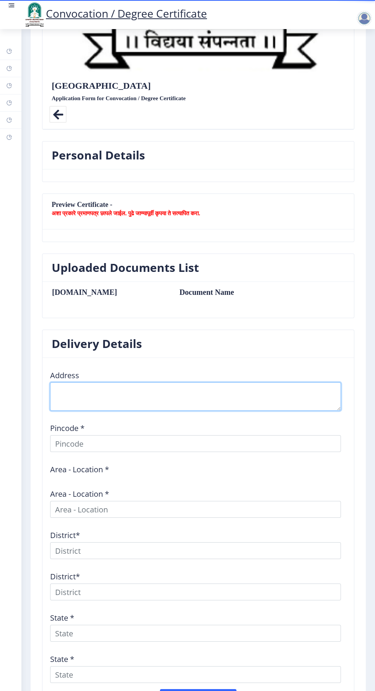
click at [203, 386] on textarea at bounding box center [195, 396] width 291 height 28
click at [64, 391] on textarea at bounding box center [195, 396] width 291 height 28
click at [118, 389] on textarea at bounding box center [195, 396] width 291 height 28
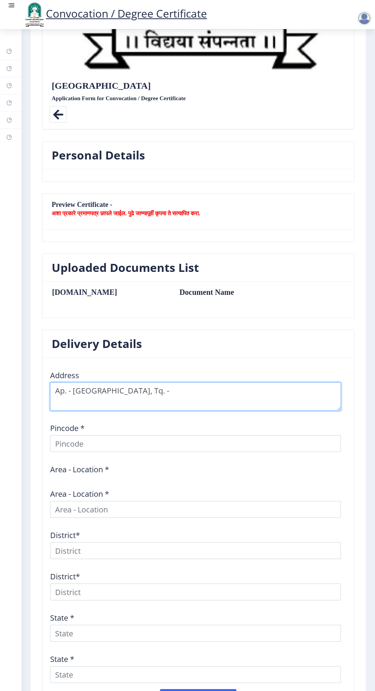
click at [74, 387] on textarea at bounding box center [195, 396] width 291 height 28
click at [140, 384] on textarea at bounding box center [195, 396] width 291 height 28
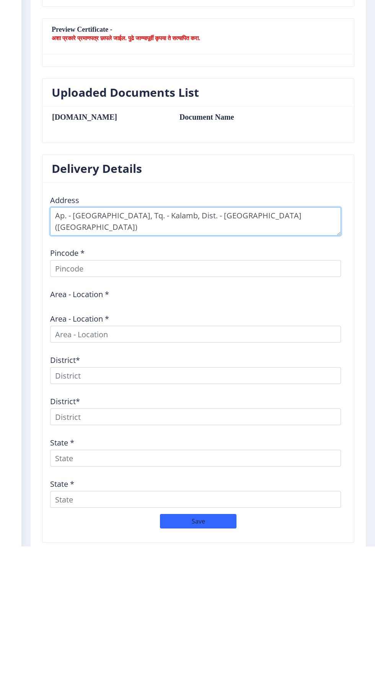
type textarea "Ap. - [GEOGRAPHIC_DATA], Tq. - Kalamb, Dist. - [GEOGRAPHIC_DATA] ([GEOGRAPHIC_D…"
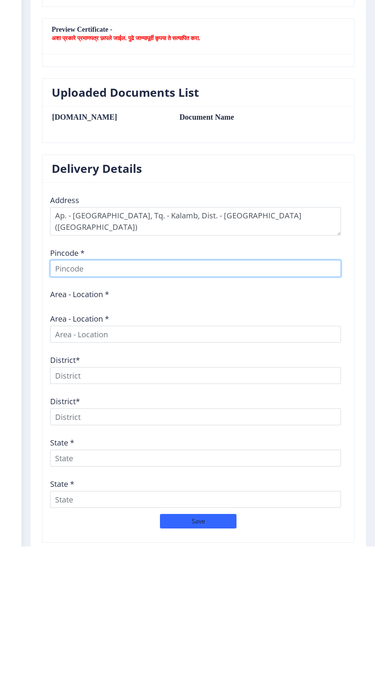
click at [154, 411] on input at bounding box center [195, 413] width 291 height 17
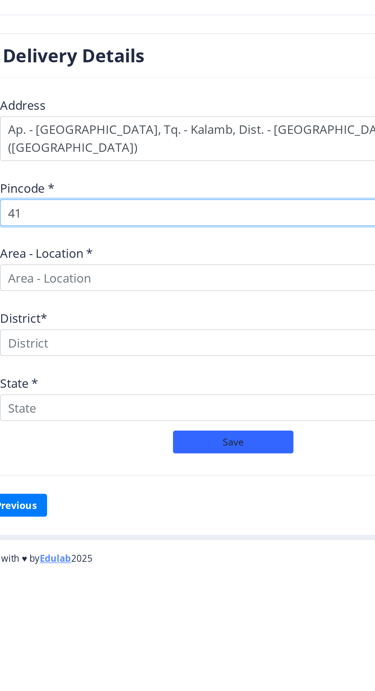
scroll to position [255, 0]
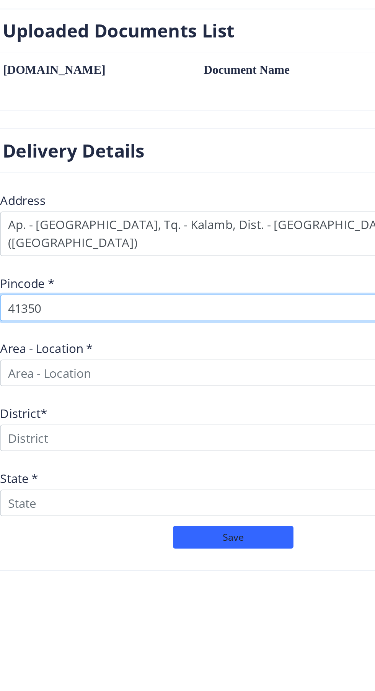
type input "413508"
select select
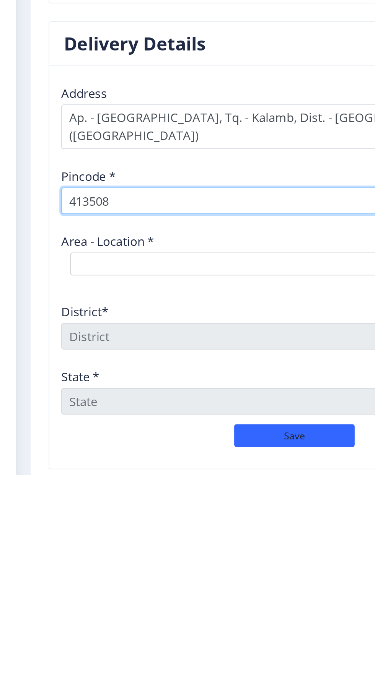
scroll to position [58, 0]
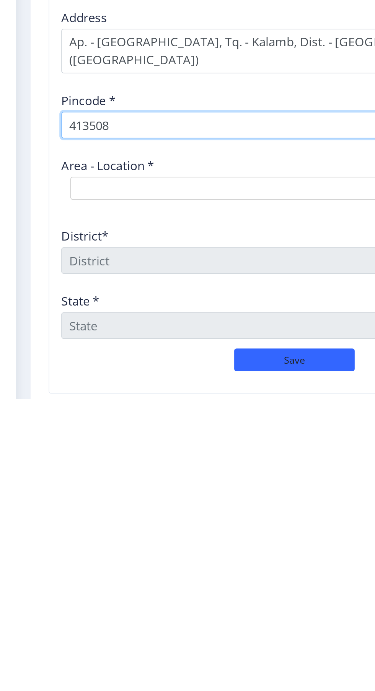
type input "413508"
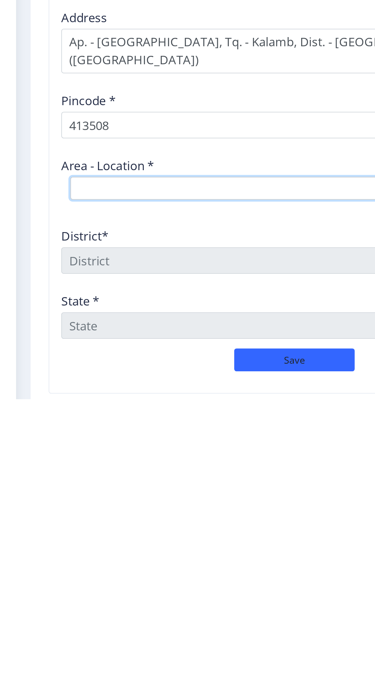
click at [156, 550] on select "Select Area Location [GEOGRAPHIC_DATA] B.O Dhoki S.O Dhorala B.O Khamgaon B.O K…" at bounding box center [170, 557] width 229 height 15
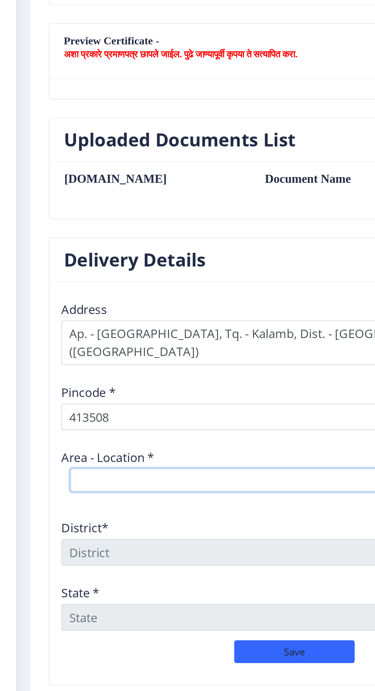
select select "3: Object"
click at [56, 550] on select "Select Area Location [GEOGRAPHIC_DATA] B.O Dhoki S.O Dhorala B.O Khamgaon B.O K…" at bounding box center [170, 557] width 229 height 15
type input "[GEOGRAPHIC_DATA]"
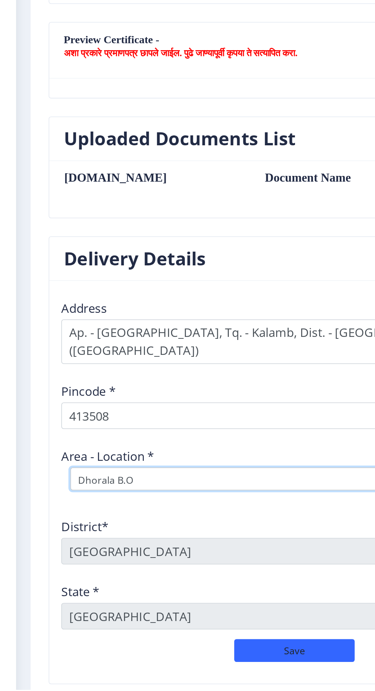
scroll to position [56, 0]
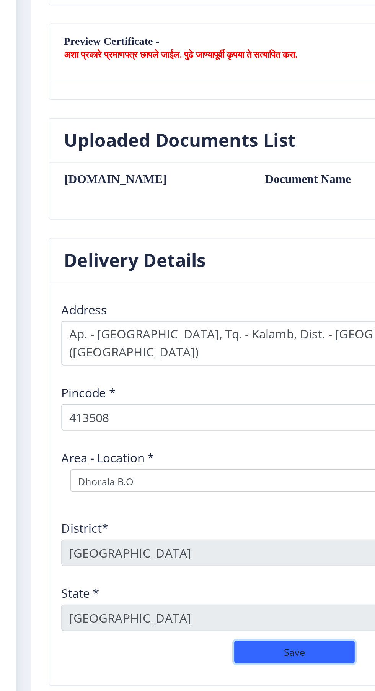
click at [201, 659] on button "Save" at bounding box center [198, 666] width 76 height 15
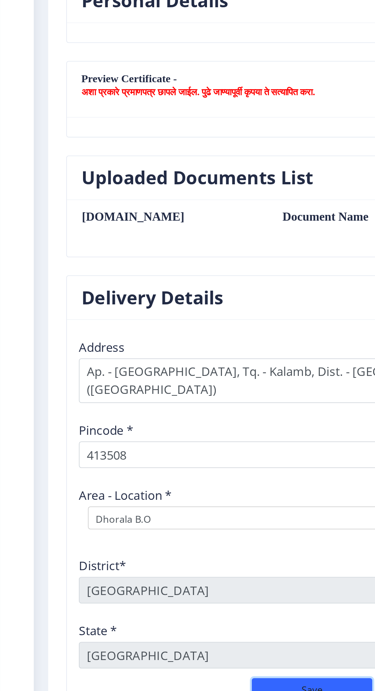
scroll to position [280, 0]
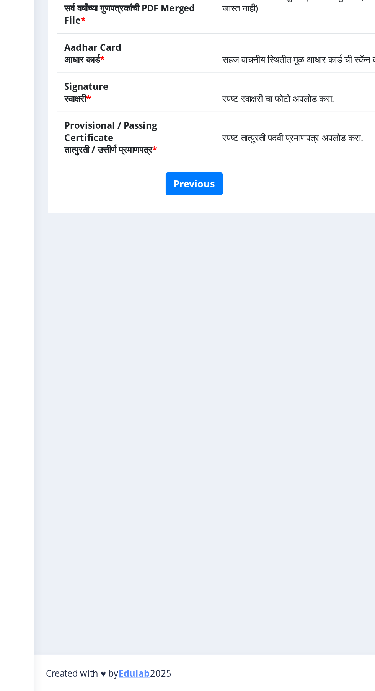
scroll to position [0, 0]
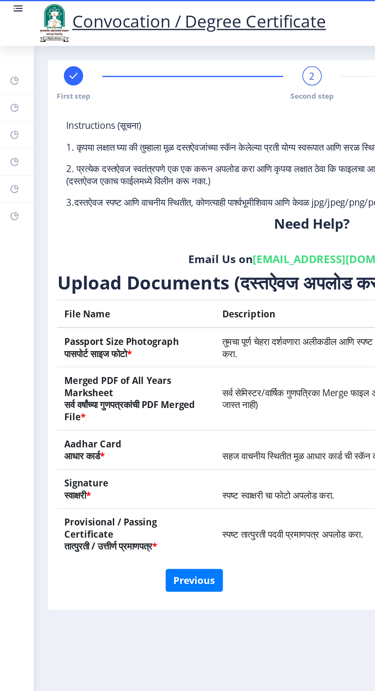
click at [14, 6] on rect at bounding box center [12, 6] width 8 height 8
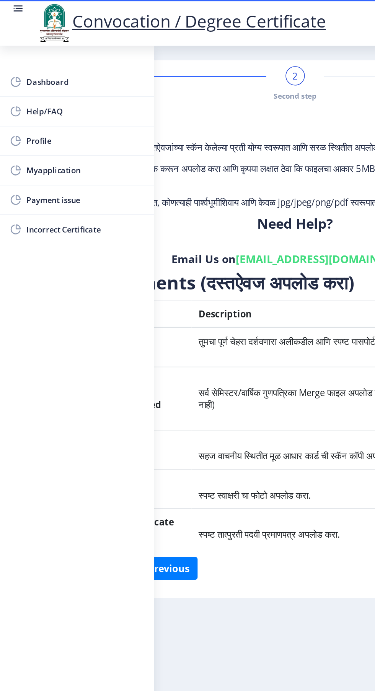
click at [47, 104] on span "Myapplication" at bounding box center [54, 108] width 75 height 9
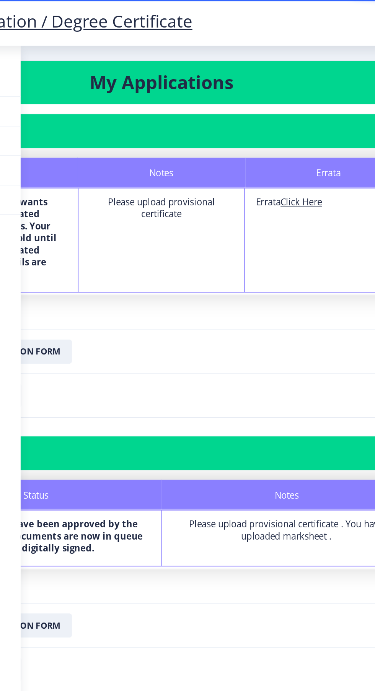
click at [280, 127] on u "Click Here" at bounding box center [276, 128] width 26 height 8
select select
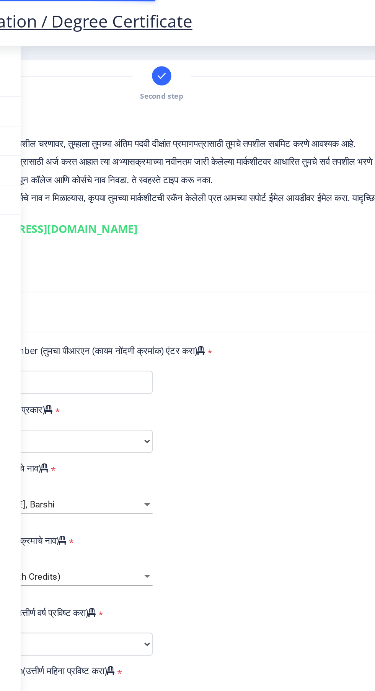
type input "2011032500019945"
select select "Regular"
select select "2016"
select select "March"
select select "FIRST CLASS"
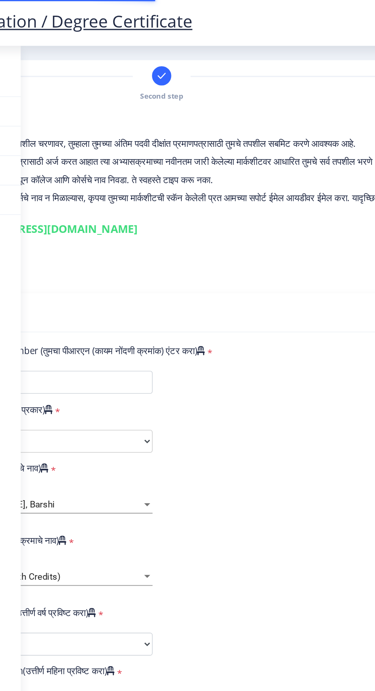
type input "186176"
type input "[PERSON_NAME] [PERSON_NAME] [PERSON_NAME]"
type input "[PERSON_NAME]"
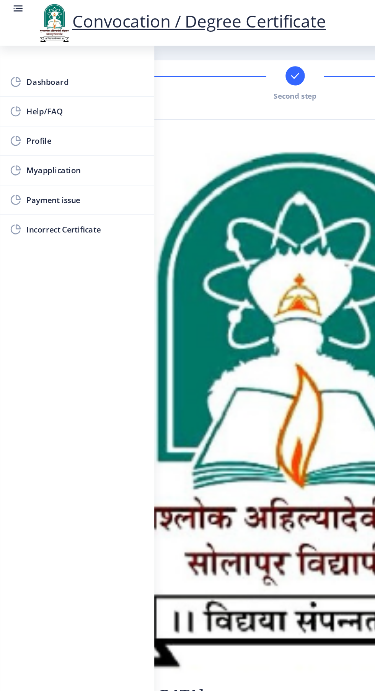
click at [44, 106] on span "Myapplication" at bounding box center [54, 108] width 75 height 9
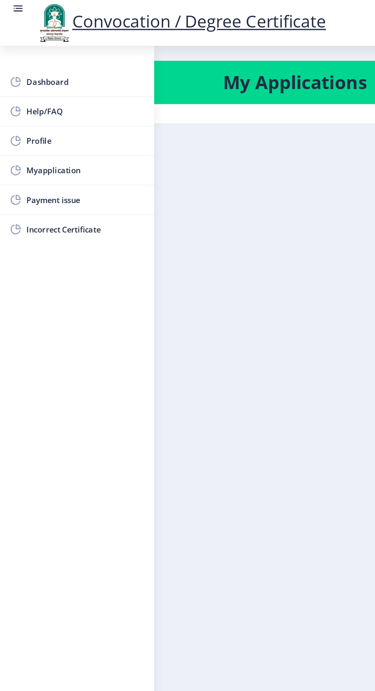
click at [11, 4] on rect at bounding box center [12, 3] width 6 height 1
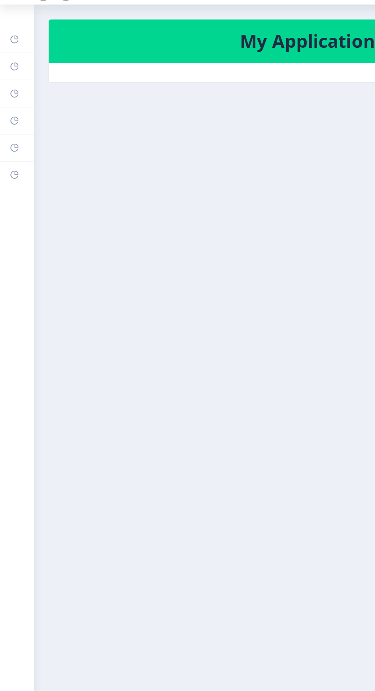
scroll to position [21, 0]
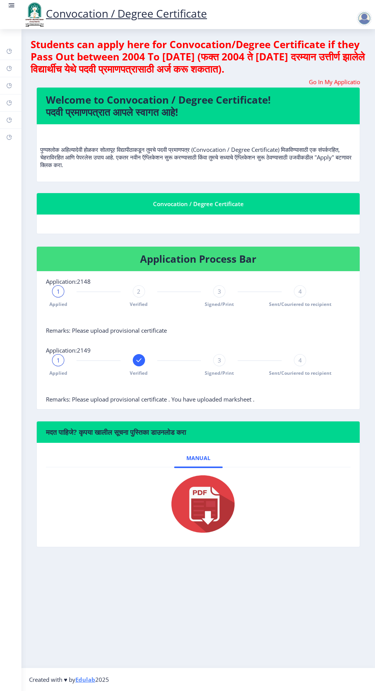
click at [12, 5] on rect at bounding box center [12, 5] width 5 height 1
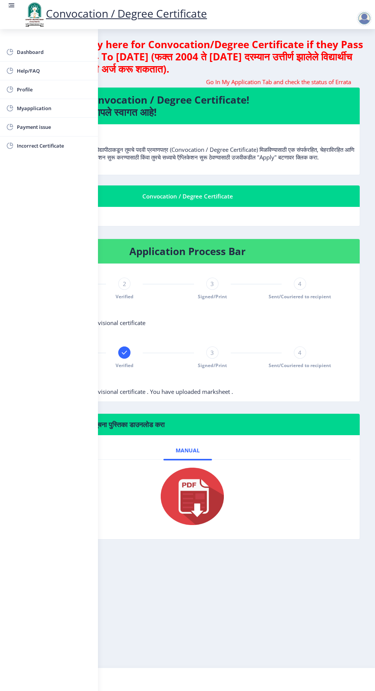
click at [49, 106] on span "Myapplication" at bounding box center [54, 108] width 75 height 9
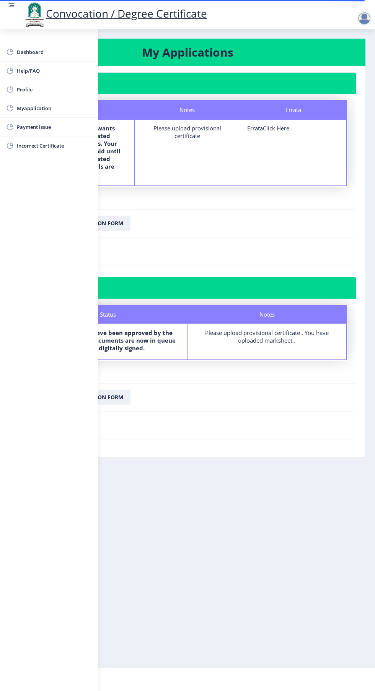
click at [280, 128] on u "Click Here" at bounding box center [276, 128] width 26 height 8
select select
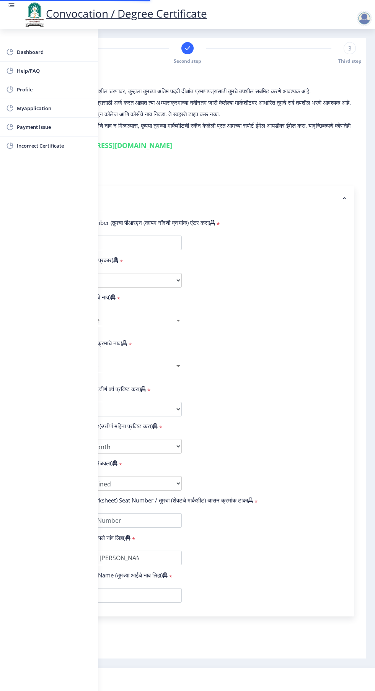
type input "2011032500019945"
select select "Regular"
select select "2016"
select select "March"
select select "FIRST CLASS"
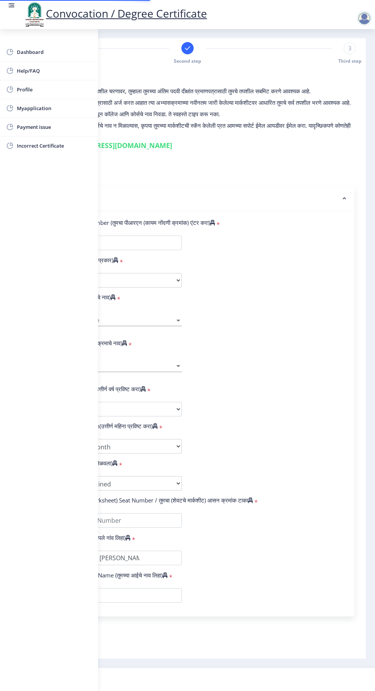
type input "186176"
type input "[PERSON_NAME] [PERSON_NAME] [PERSON_NAME]"
type input "[PERSON_NAME]"
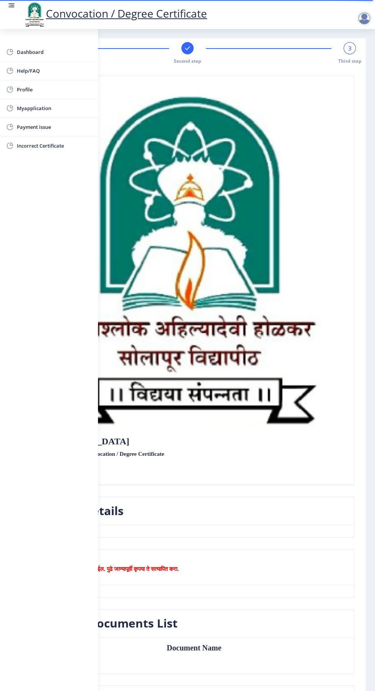
click at [11, 15] on link at bounding box center [12, 15] width 8 height 26
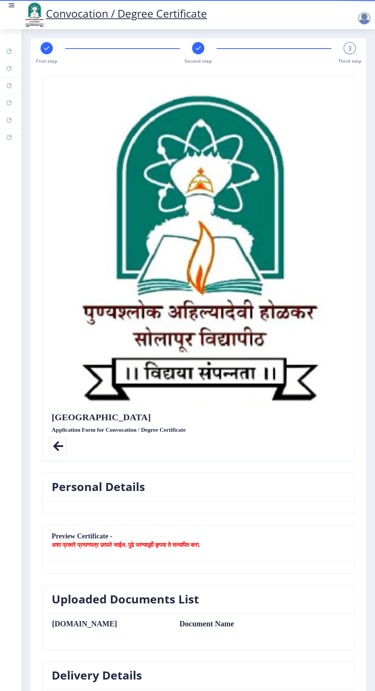
click at [197, 48] on rect at bounding box center [198, 48] width 8 height 8
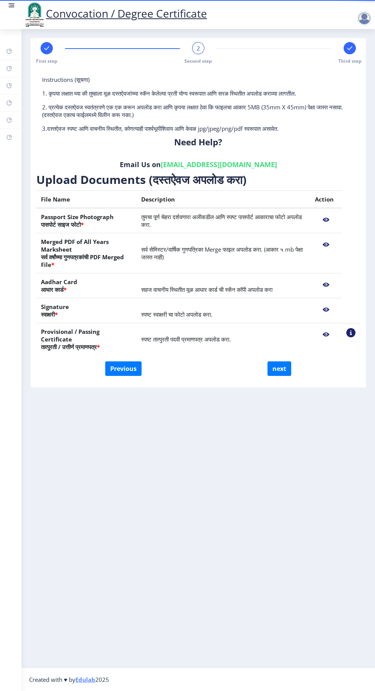
click at [315, 335] on nb-action at bounding box center [326, 335] width 22 height 14
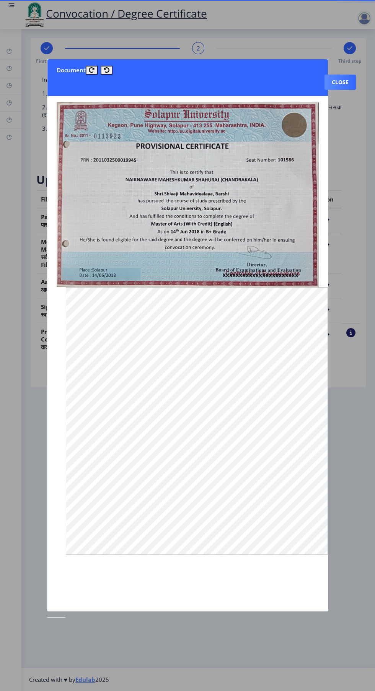
click at [338, 75] on button "Close" at bounding box center [339, 82] width 31 height 15
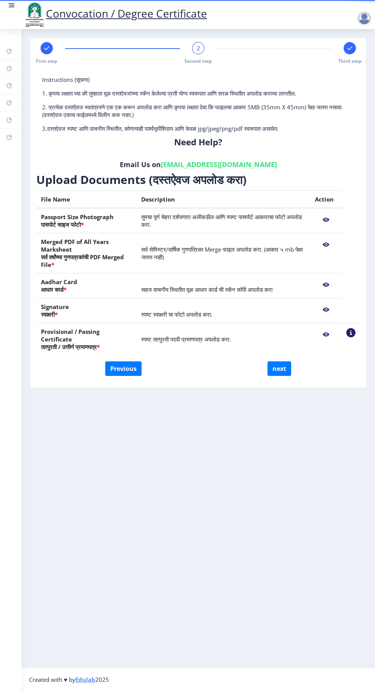
click at [325, 245] on nb-action at bounding box center [326, 245] width 22 height 14
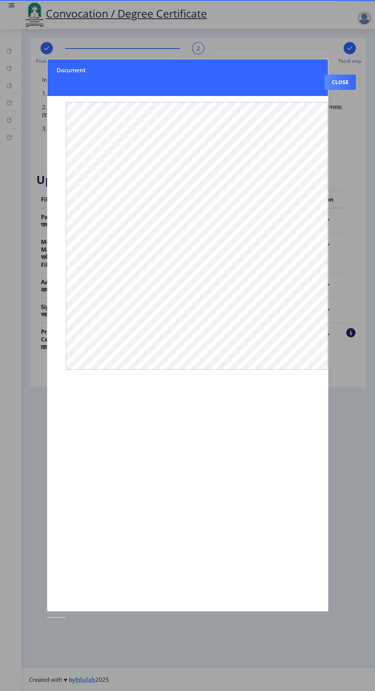
click at [345, 75] on button "Close" at bounding box center [339, 82] width 31 height 15
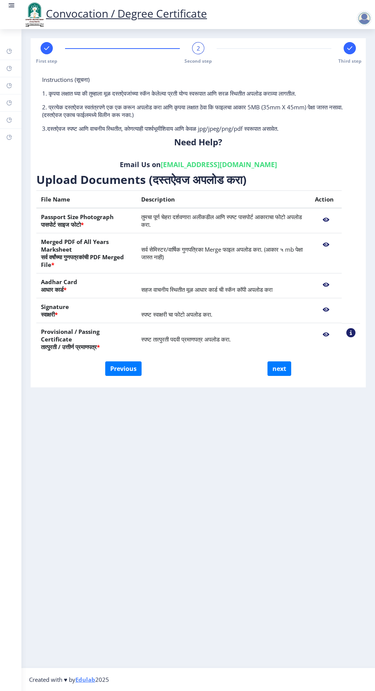
click at [11, 14] on link at bounding box center [12, 15] width 8 height 26
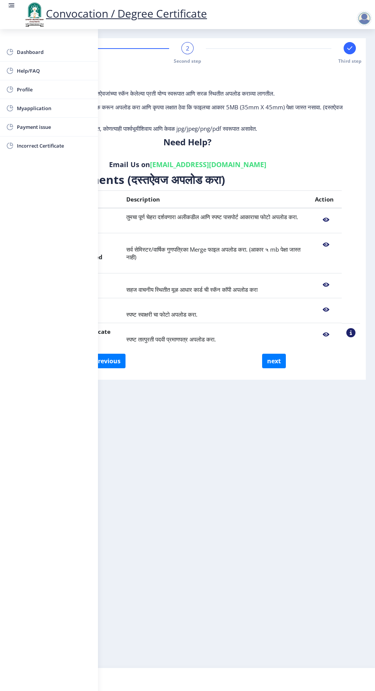
click at [34, 111] on span "Myapplication" at bounding box center [54, 108] width 75 height 9
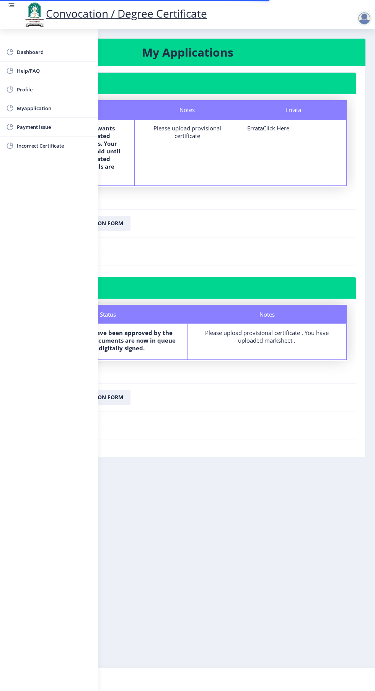
click at [289, 341] on div "Please upload provisional certificate . You have uploaded marksheet ." at bounding box center [266, 336] width 145 height 15
click at [11, 5] on rect at bounding box center [12, 5] width 5 height 1
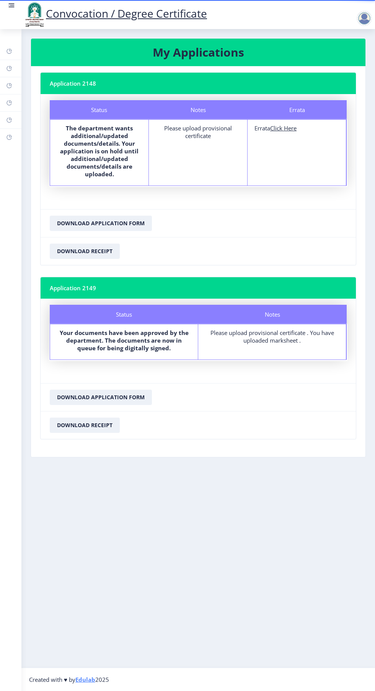
click at [13, 8] on rect at bounding box center [12, 6] width 8 height 8
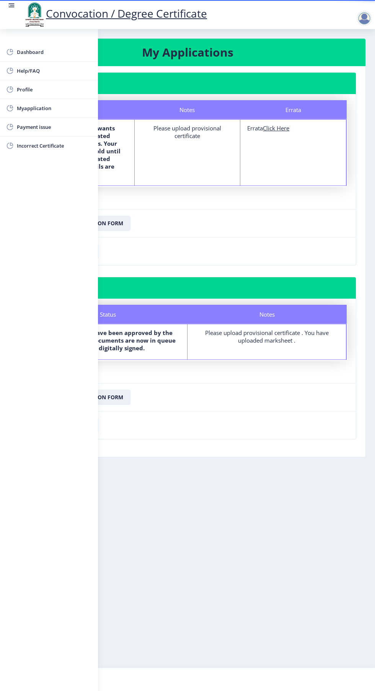
click at [44, 112] on span "Myapplication" at bounding box center [54, 108] width 75 height 9
click at [23, 48] on span "Dashboard" at bounding box center [54, 51] width 75 height 9
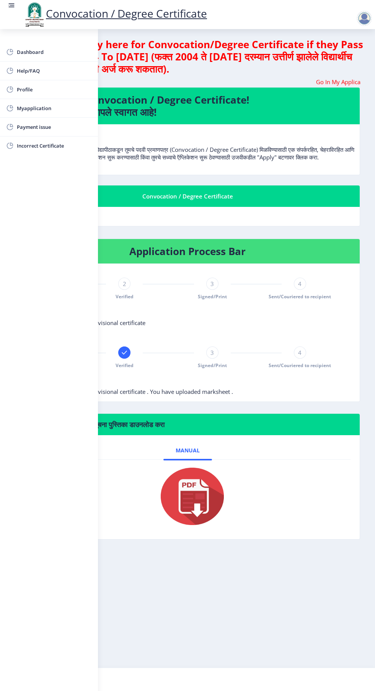
click at [9, 7] on rect at bounding box center [12, 7] width 6 height 1
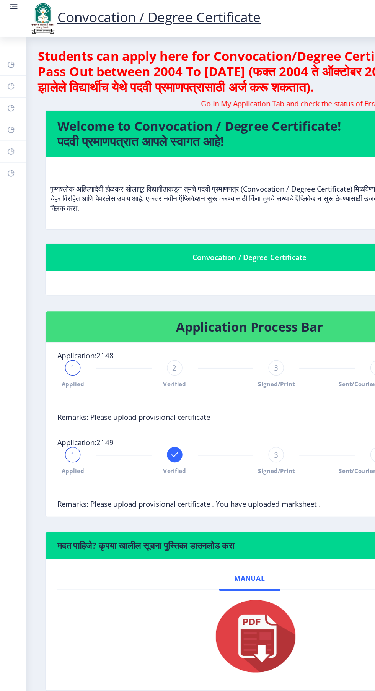
click at [11, 5] on rect at bounding box center [12, 5] width 5 height 1
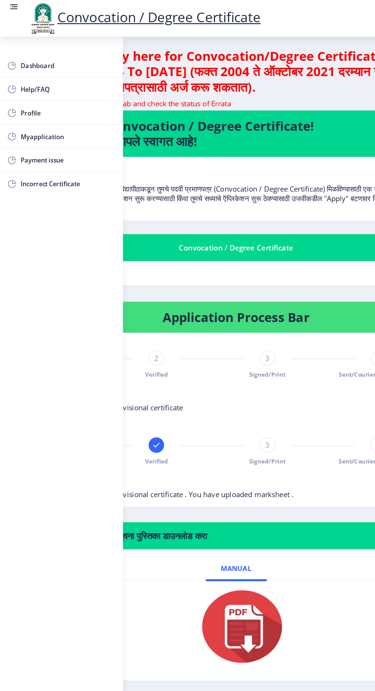
click at [38, 91] on span "Profile" at bounding box center [54, 89] width 75 height 9
select select
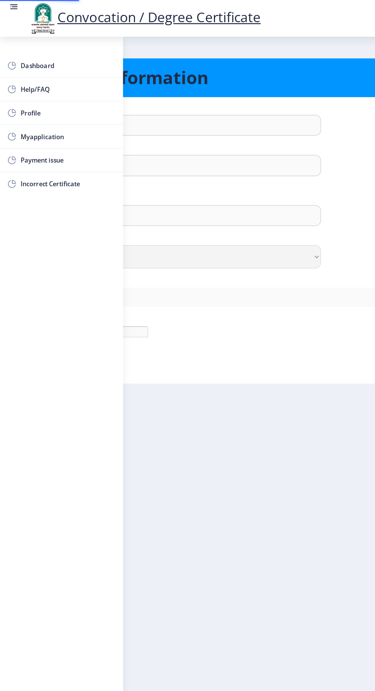
type input "[PERSON_NAME]"
type input "[PERSON_NAME] [PERSON_NAME]"
select select "[DEMOGRAPHIC_DATA]"
type input "[EMAIL_ADDRESS][DOMAIN_NAME]"
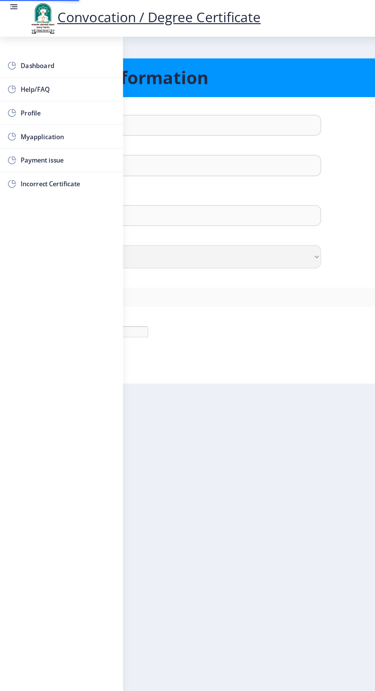
type input "7588427281"
click at [45, 112] on span "Myapplication" at bounding box center [54, 108] width 75 height 9
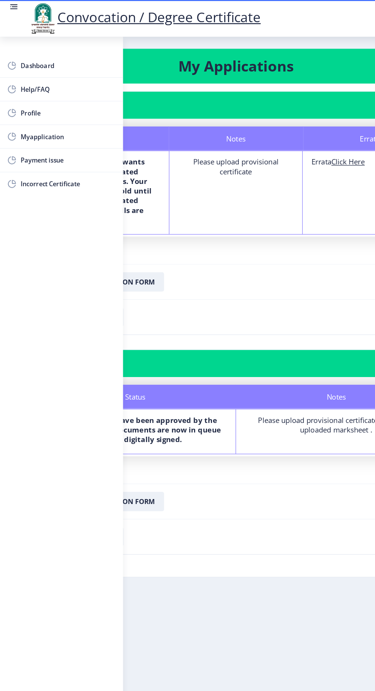
click at [281, 128] on u "Click Here" at bounding box center [276, 128] width 26 height 8
select select
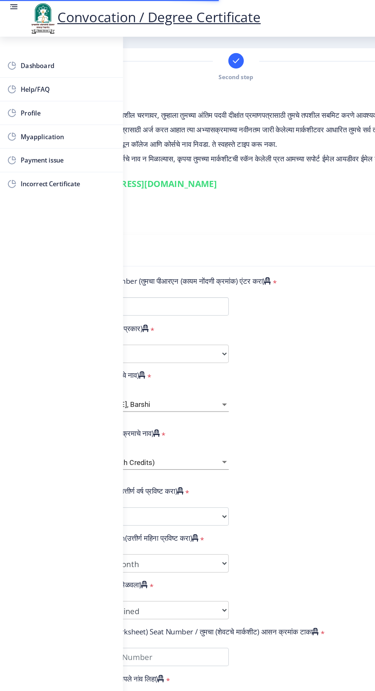
type input "2011032500019945"
select select "Regular"
select select "2016"
select select "March"
select select "FIRST CLASS"
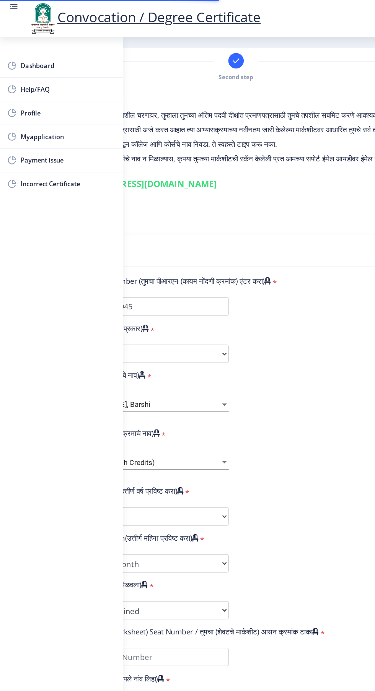
type input "186176"
type input "[PERSON_NAME] [PERSON_NAME] [PERSON_NAME]"
type input "[PERSON_NAME]"
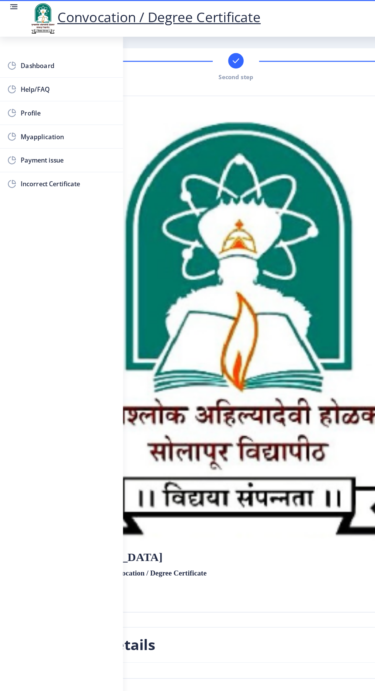
click at [12, 20] on link at bounding box center [12, 15] width 8 height 26
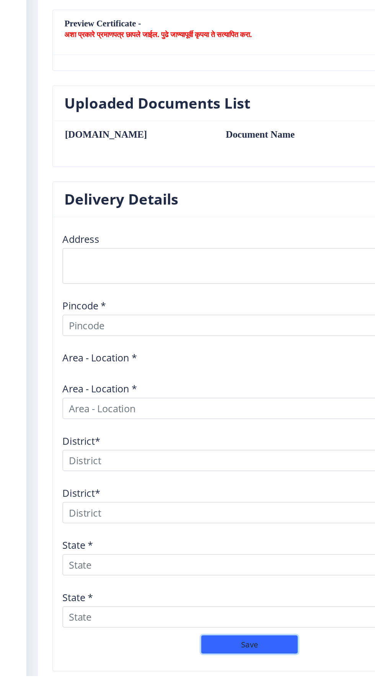
click at [205, 670] on button "Save" at bounding box center [198, 666] width 76 height 15
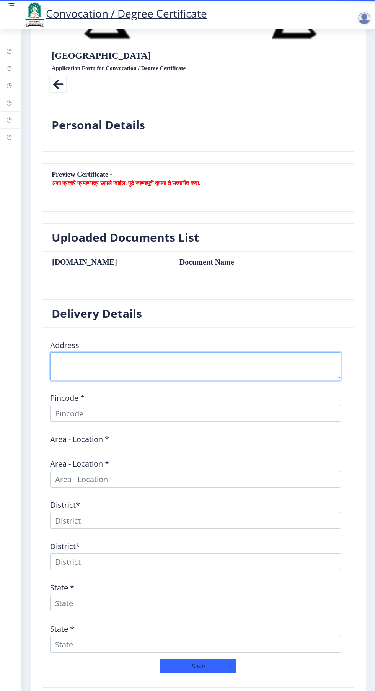
click at [169, 356] on textarea at bounding box center [195, 366] width 291 height 28
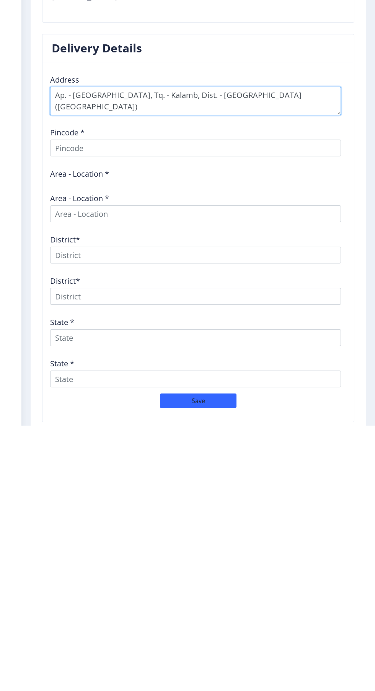
type textarea "Ap. - [GEOGRAPHIC_DATA], Tq. - Kalamb, Dist. - [GEOGRAPHIC_DATA] ([GEOGRAPHIC_D…"
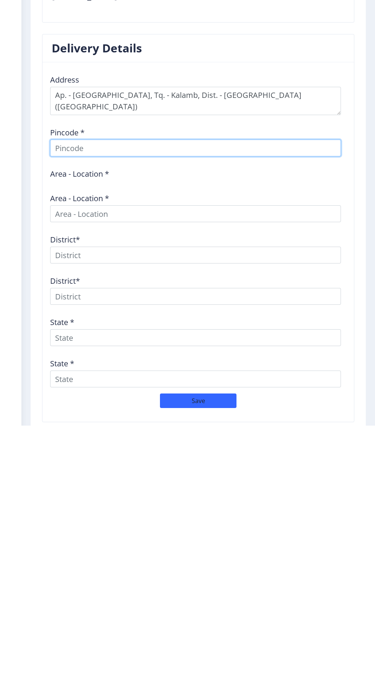
click at [163, 410] on input at bounding box center [195, 413] width 291 height 17
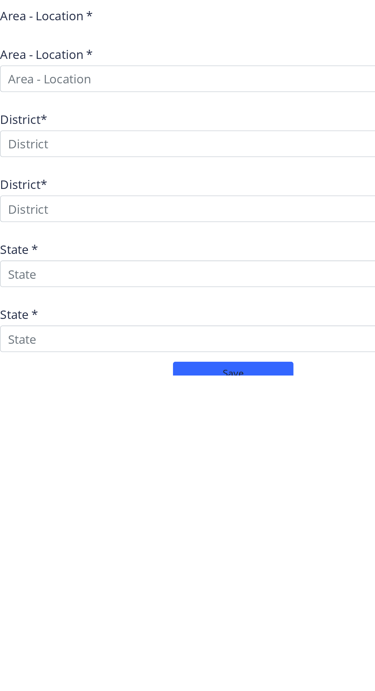
scroll to position [337, 0]
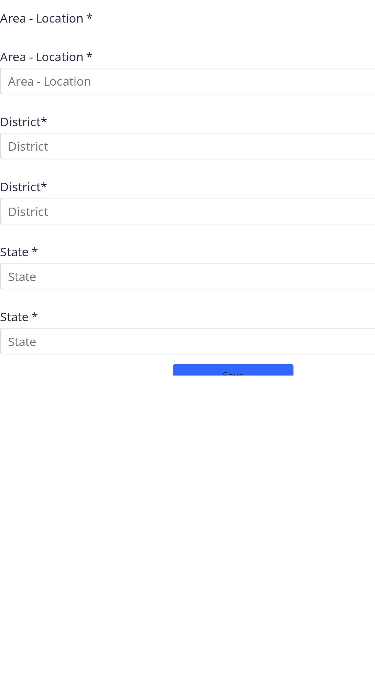
type input "413508"
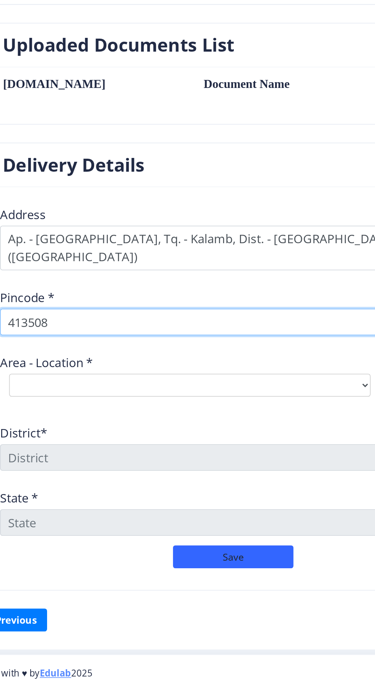
scroll to position [258, 0]
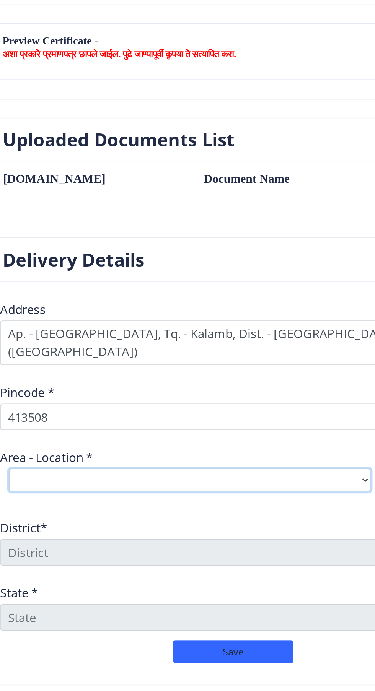
click at [127, 550] on select "Select Area Location [GEOGRAPHIC_DATA] B.O Dhoki S.O Dhorala B.O Khamgaon B.O K…" at bounding box center [170, 557] width 229 height 15
select select "3: Object"
click at [56, 550] on select "Select Area Location [GEOGRAPHIC_DATA] B.O Dhoki S.O Dhorala B.O Khamgaon B.O K…" at bounding box center [170, 557] width 229 height 15
type input "[GEOGRAPHIC_DATA]"
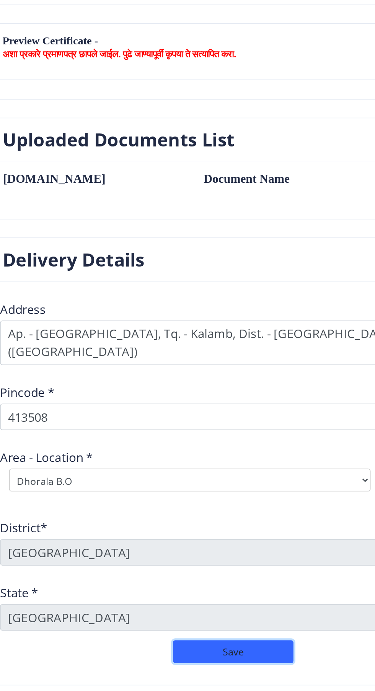
click at [206, 659] on button "Save" at bounding box center [198, 666] width 76 height 15
click at [205, 659] on button "Save" at bounding box center [198, 666] width 76 height 15
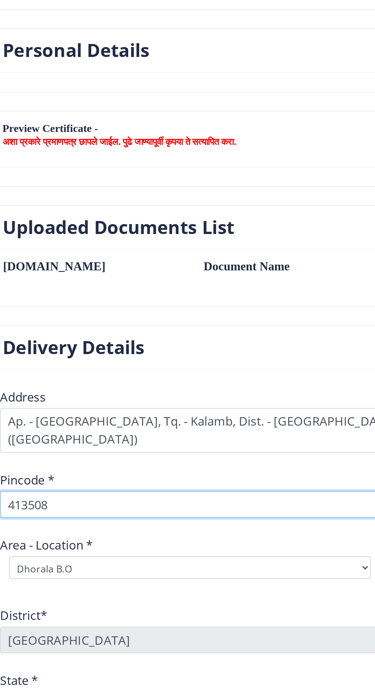
scroll to position [280, 0]
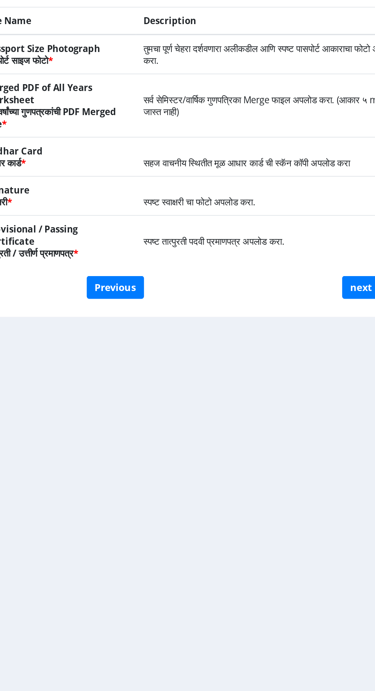
scroll to position [44, 0]
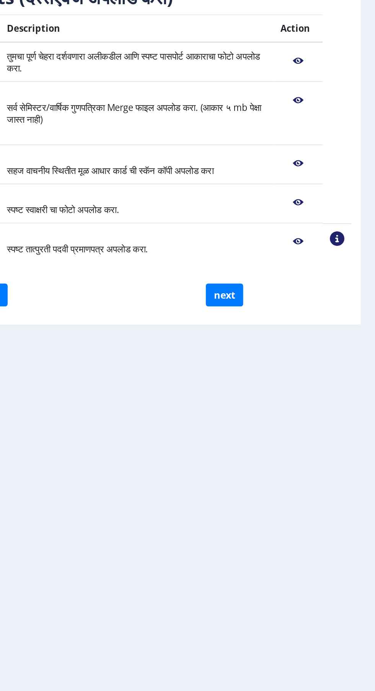
click at [322, 328] on nb-action at bounding box center [326, 335] width 22 height 14
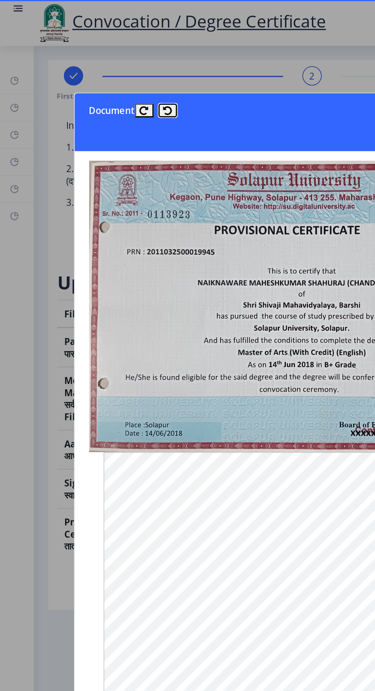
click at [107, 67] on icon at bounding box center [107, 70] width 6 height 6
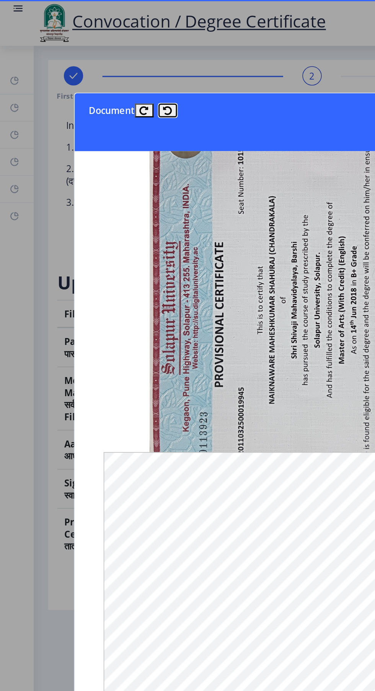
click at [107, 67] on icon at bounding box center [107, 70] width 6 height 6
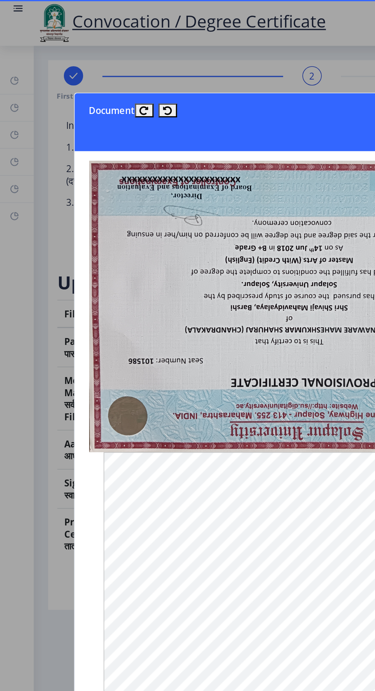
click at [98, 59] on nb-card-header "Document Close" at bounding box center [187, 77] width 280 height 37
click at [107, 67] on icon at bounding box center [107, 70] width 6 height 6
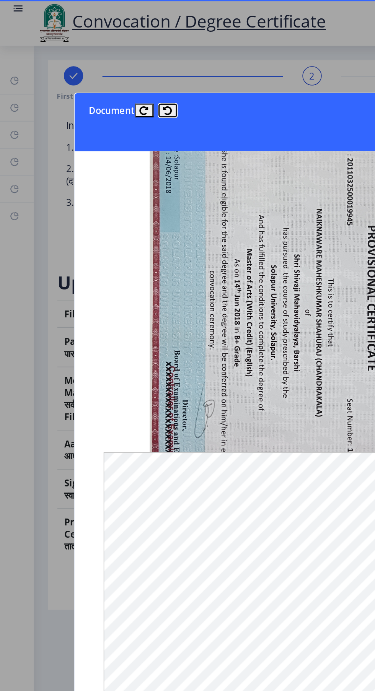
click at [107, 67] on icon at bounding box center [107, 70] width 6 height 6
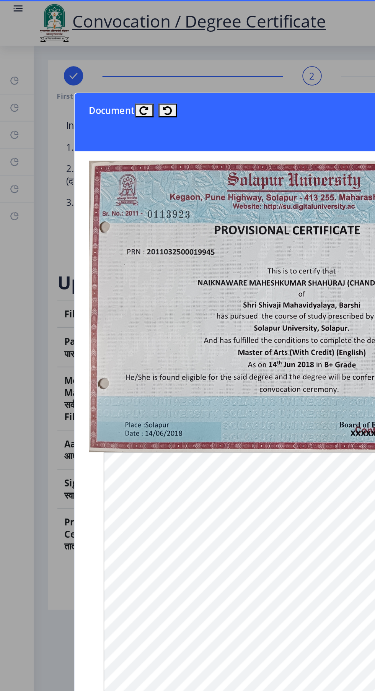
scroll to position [0, 9]
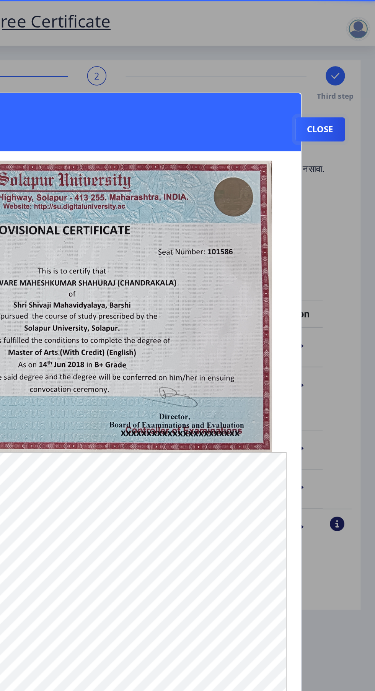
click at [346, 75] on button "Close" at bounding box center [339, 82] width 31 height 15
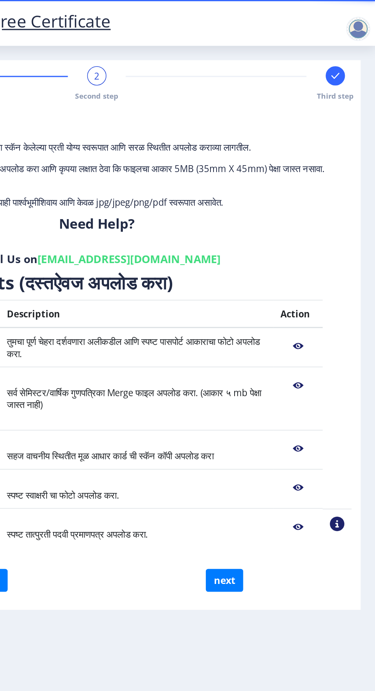
click at [334, 191] on th "Action" at bounding box center [325, 200] width 31 height 18
click at [333, 191] on th "Action" at bounding box center [325, 200] width 31 height 18
click at [358, 17] on div at bounding box center [363, 18] width 15 height 15
click at [333, 160] on h6 "Email Us on [EMAIL_ADDRESS][DOMAIN_NAME]" at bounding box center [198, 164] width 312 height 9
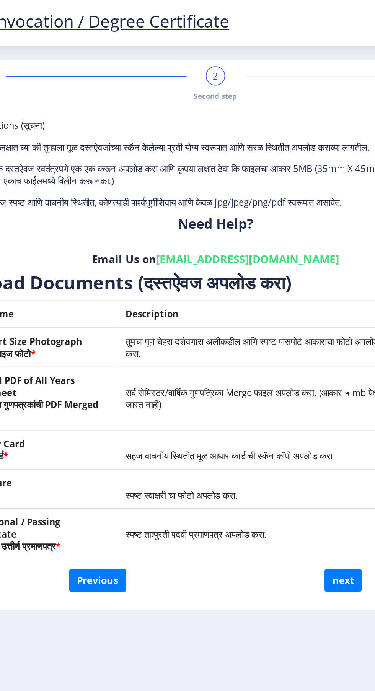
click at [236, 160] on link "[EMAIL_ADDRESS][DOMAIN_NAME]" at bounding box center [219, 164] width 116 height 9
click at [228, 160] on link "[EMAIL_ADDRESS][DOMAIN_NAME]" at bounding box center [219, 164] width 116 height 9
copy link "[EMAIL_ADDRESS][DOMAIN_NAME]"
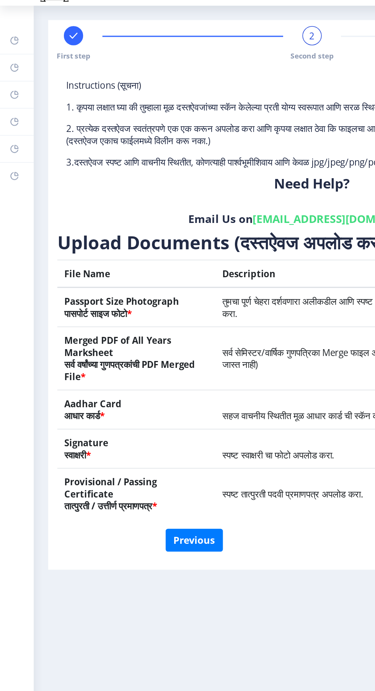
scroll to position [0, 0]
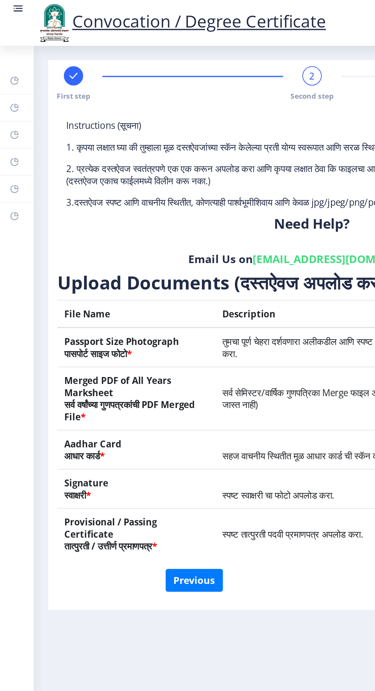
click at [10, 50] on rect at bounding box center [9, 51] width 6 height 6
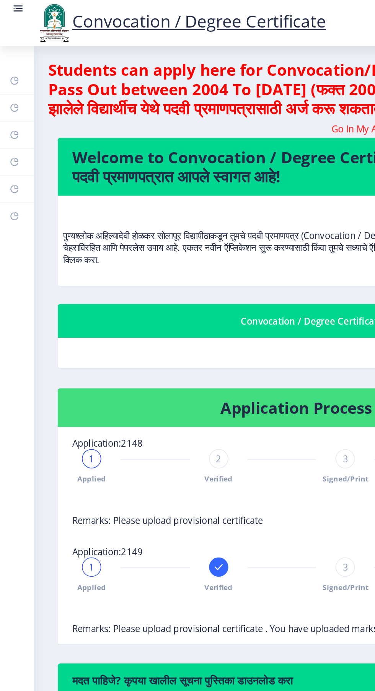
click at [14, 72] on link "Help/FAQ" at bounding box center [10, 68] width 21 height 17
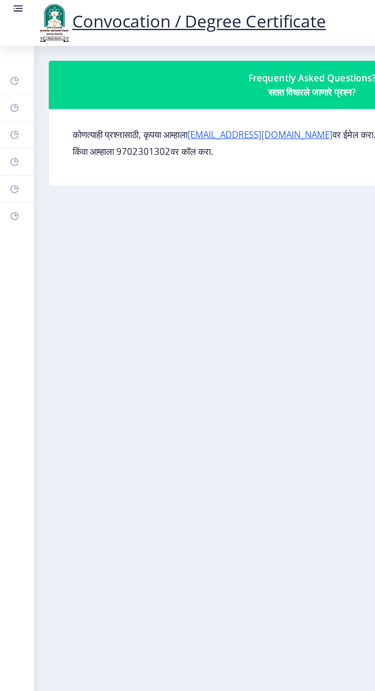
click at [13, 85] on link "Profile" at bounding box center [10, 85] width 21 height 17
select select
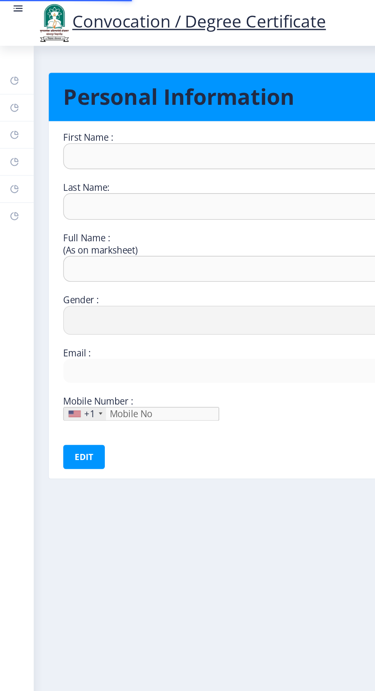
type input "[PERSON_NAME]"
type input "[PERSON_NAME] [PERSON_NAME]"
select select "[DEMOGRAPHIC_DATA]"
type input "[EMAIL_ADDRESS][DOMAIN_NAME]"
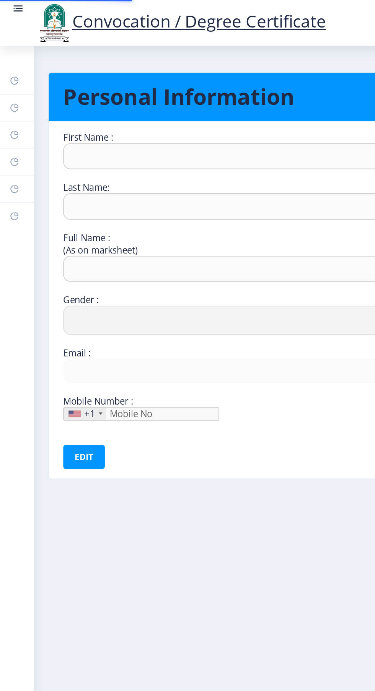
type input "7588427281"
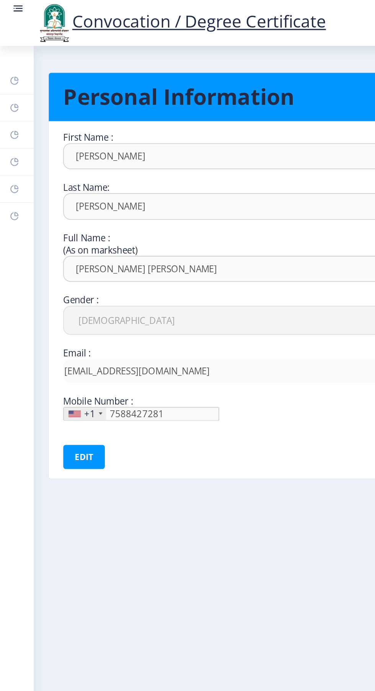
click at [10, 101] on rect at bounding box center [9, 103] width 6 height 6
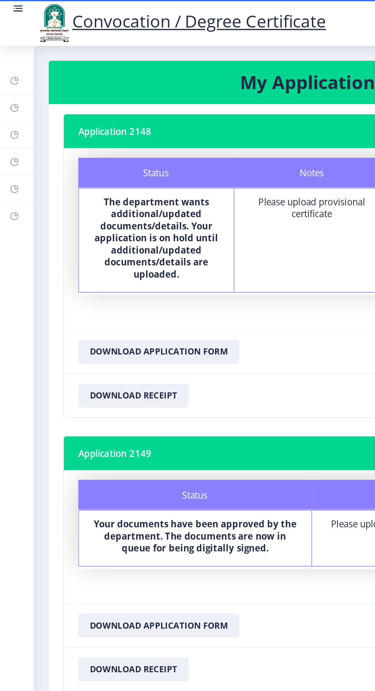
click at [10, 119] on rect at bounding box center [9, 120] width 6 height 6
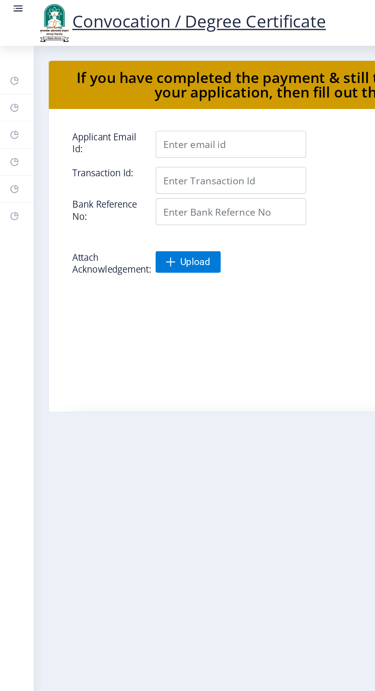
click at [13, 121] on link "Payment issue" at bounding box center [10, 120] width 21 height 17
click at [13, 118] on link "Payment issue" at bounding box center [10, 120] width 21 height 17
click at [11, 139] on rect at bounding box center [9, 137] width 6 height 6
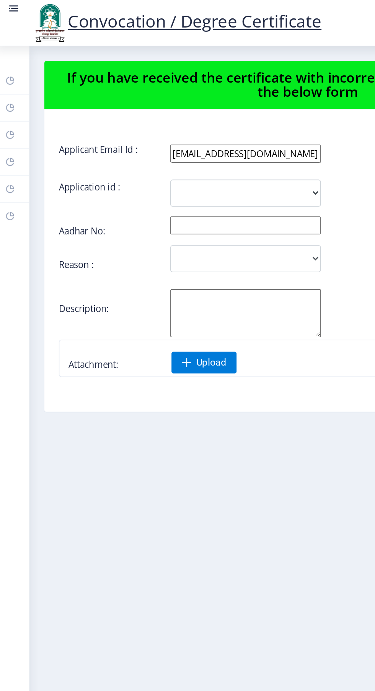
click at [9, 13] on link at bounding box center [12, 15] width 8 height 26
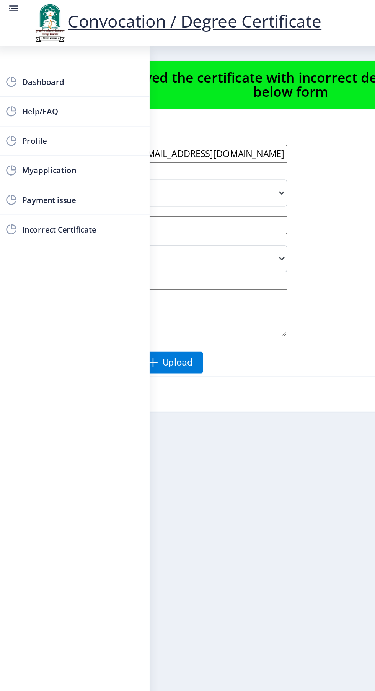
click at [38, 51] on span "Dashboard" at bounding box center [54, 51] width 75 height 9
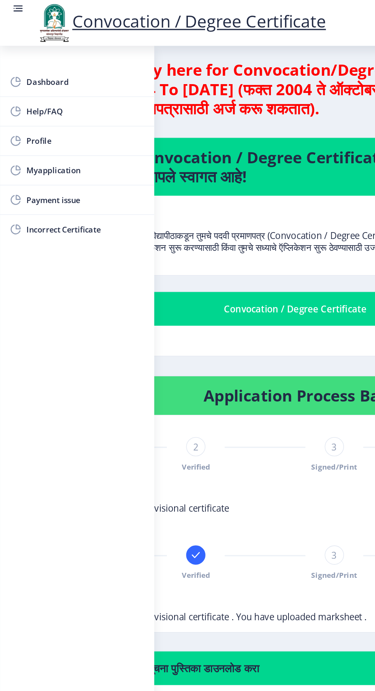
click at [12, 14] on link at bounding box center [12, 15] width 8 height 26
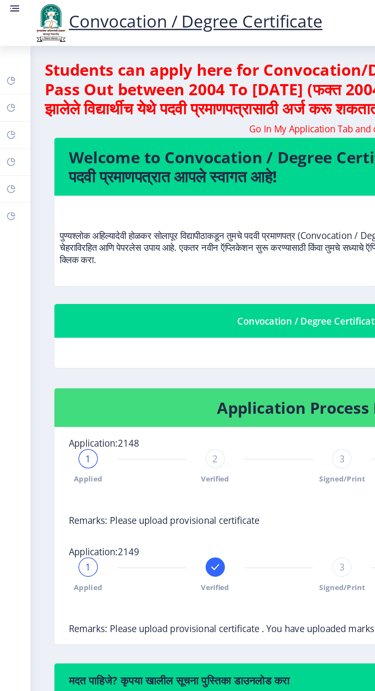
click at [12, 10] on link at bounding box center [12, 15] width 8 height 26
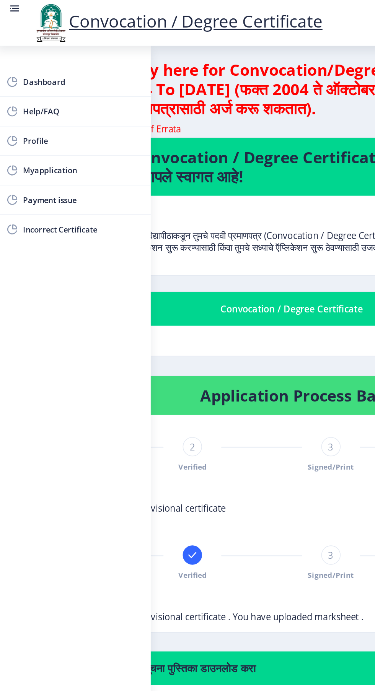
click at [51, 108] on span "Myapplication" at bounding box center [54, 108] width 75 height 9
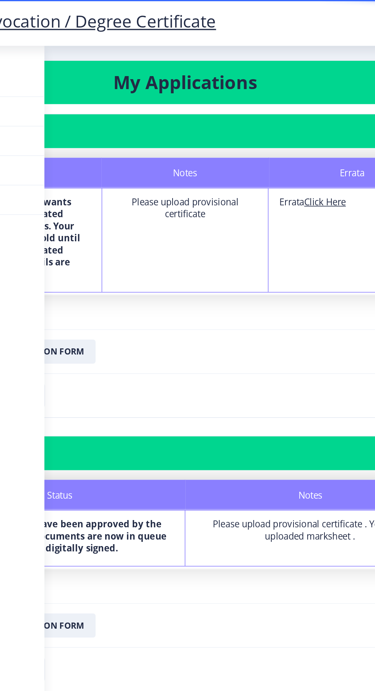
click at [286, 127] on u "Click Here" at bounding box center [276, 128] width 26 height 8
select select
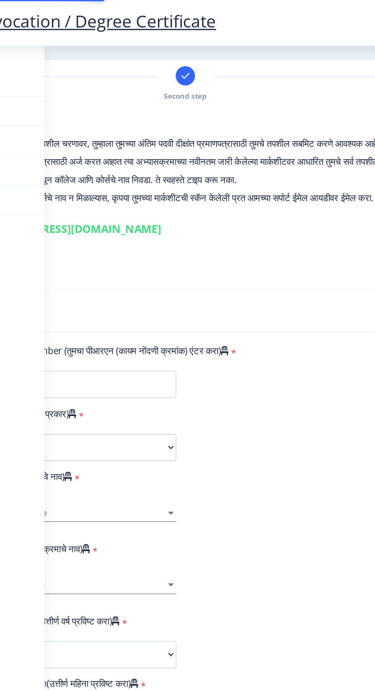
type input "2011032500019945"
select select "Regular"
select select "2016"
select select "March"
select select "FIRST CLASS"
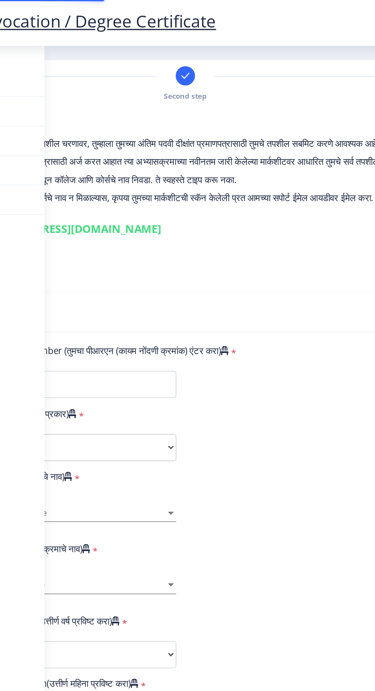
type input "186176"
type input "[PERSON_NAME] [PERSON_NAME] [PERSON_NAME]"
type input "[PERSON_NAME]"
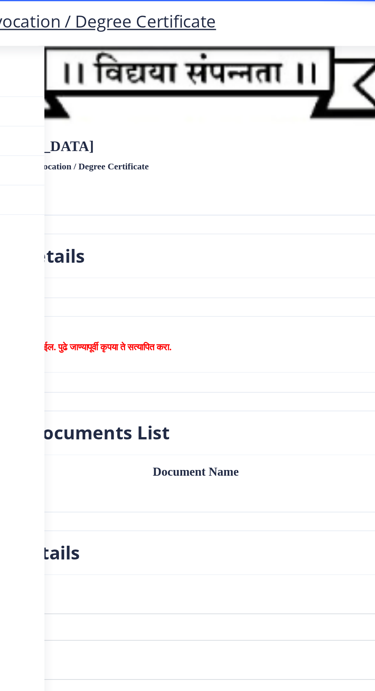
scroll to position [377, 0]
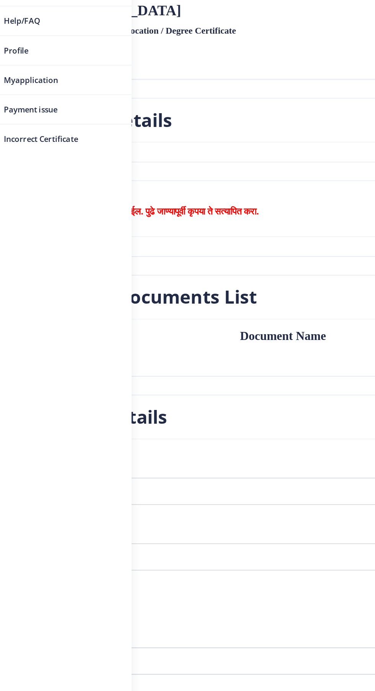
click at [181, 249] on nb-card-header "Uploaded Documents List" at bounding box center [187, 246] width 333 height 28
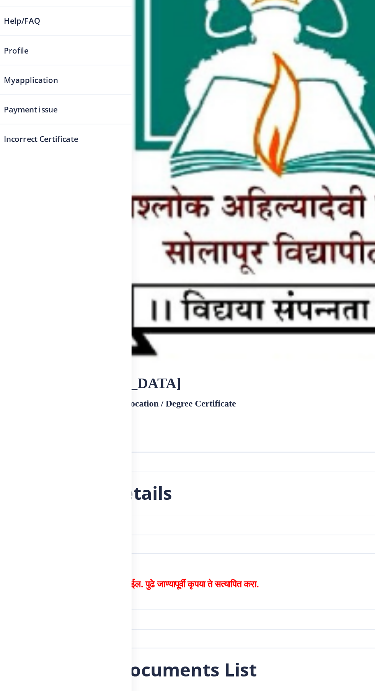
scroll to position [140, 0]
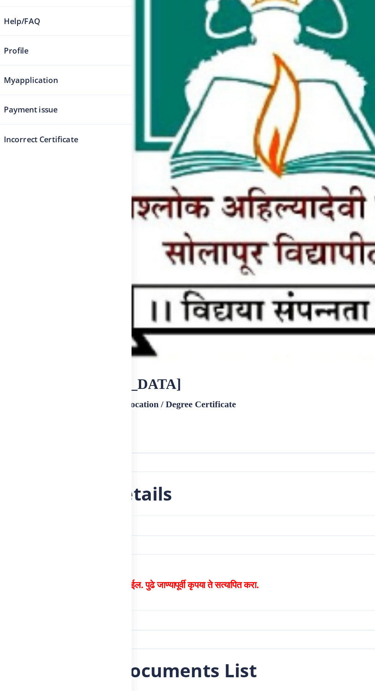
click at [33, 69] on span "Help/FAQ" at bounding box center [54, 70] width 75 height 9
